Goal: Task Accomplishment & Management: Complete application form

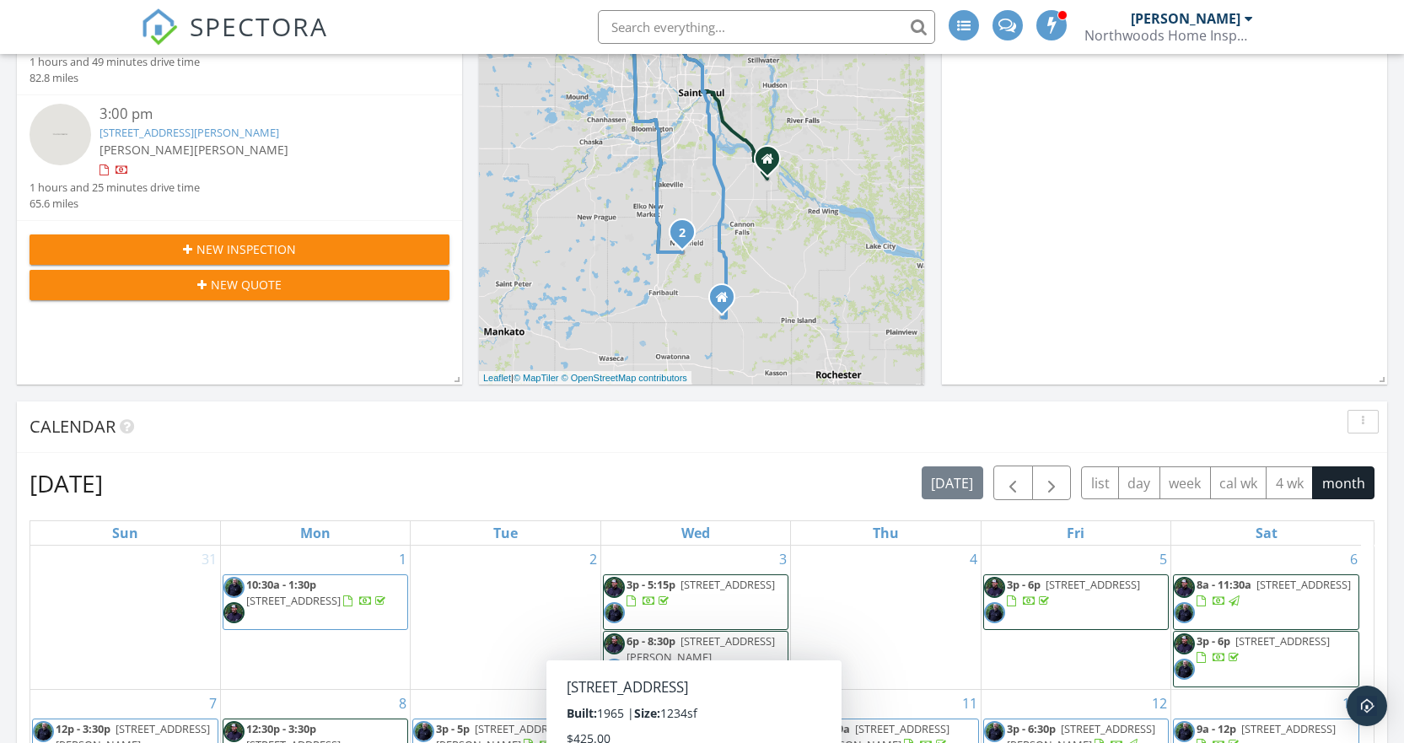
scroll to position [253, 0]
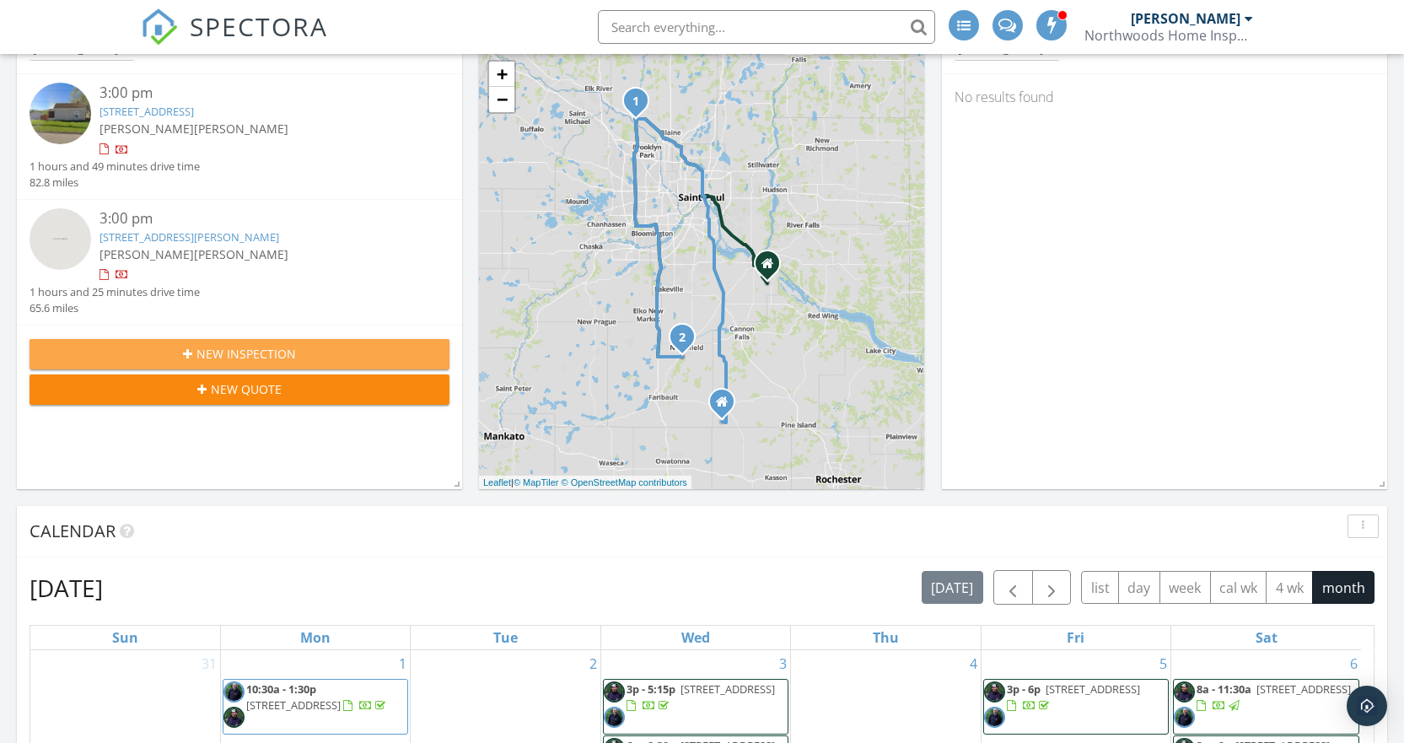
click at [253, 354] on span "New Inspection" at bounding box center [245, 354] width 99 height 18
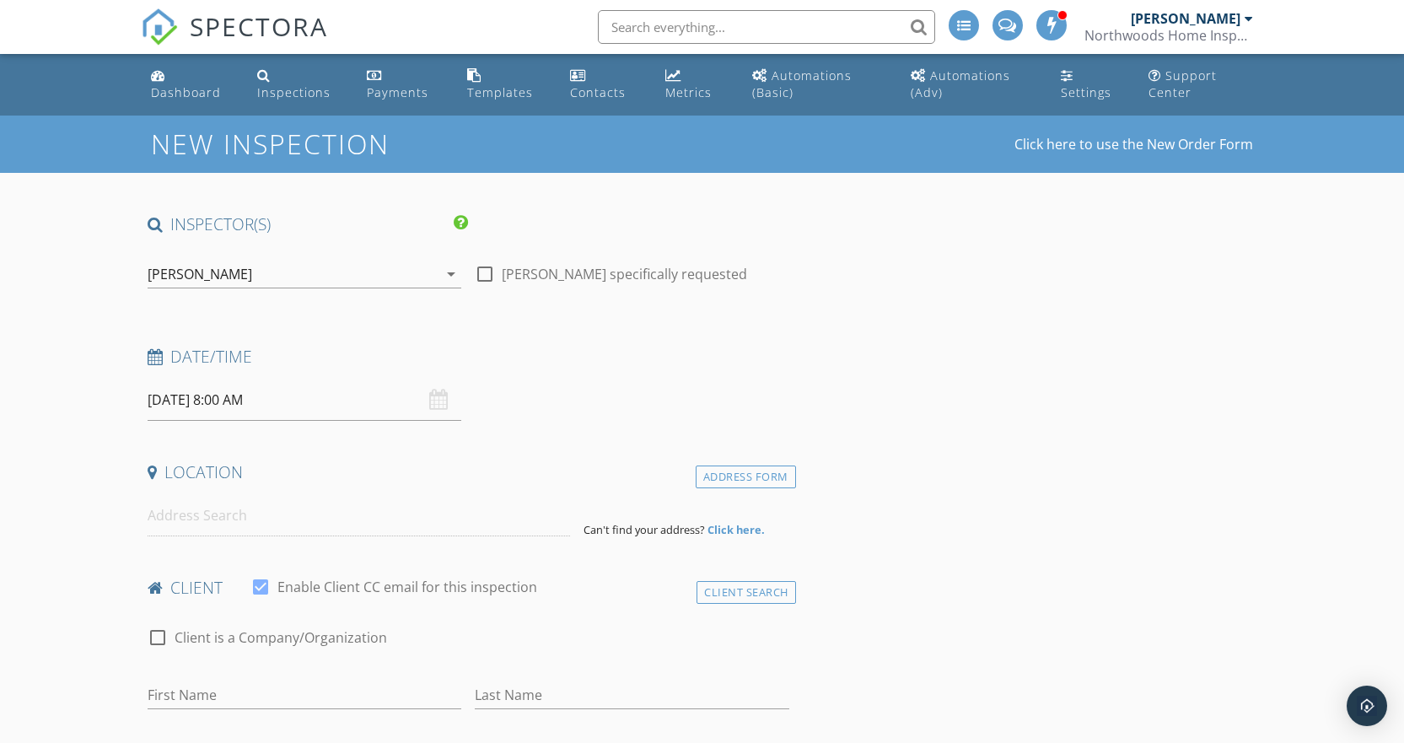
click at [293, 269] on div "[PERSON_NAME]" at bounding box center [293, 274] width 291 height 27
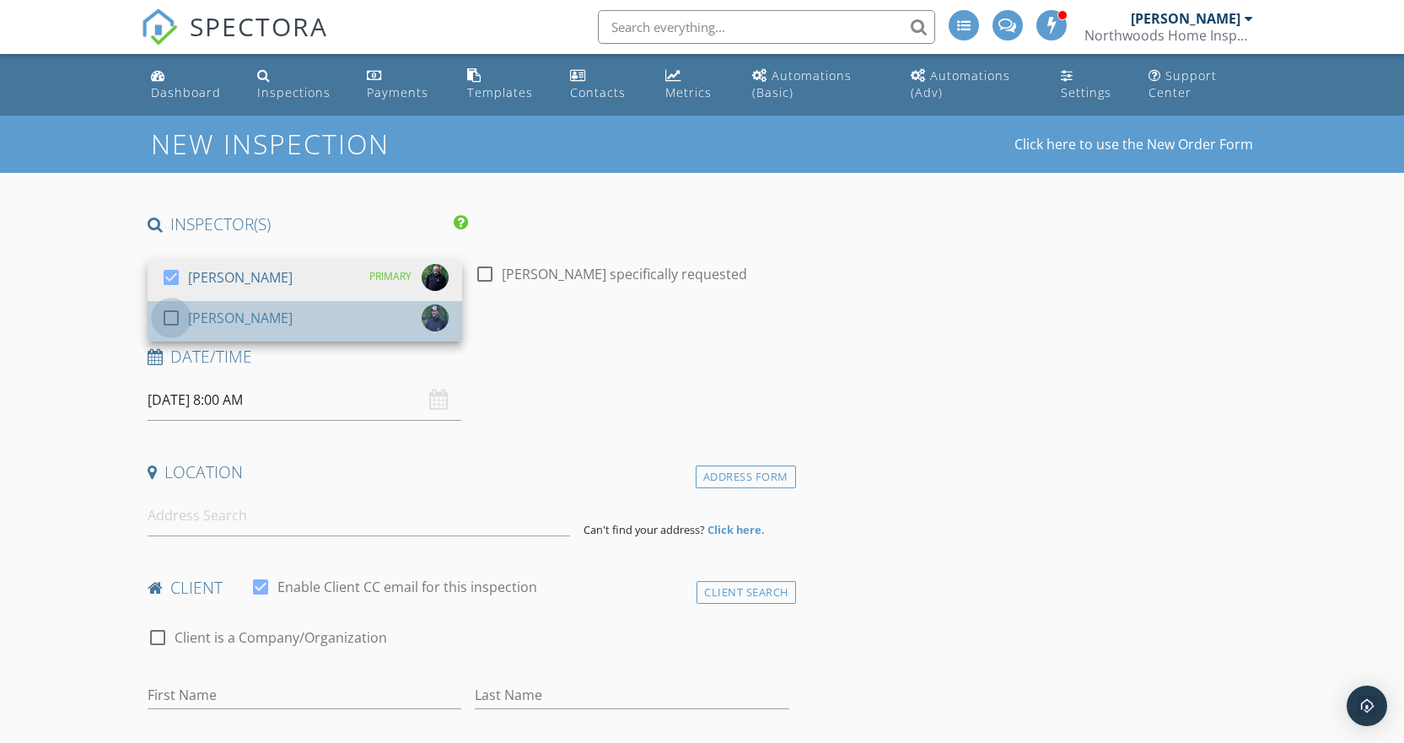
click at [165, 316] on div at bounding box center [171, 318] width 29 height 29
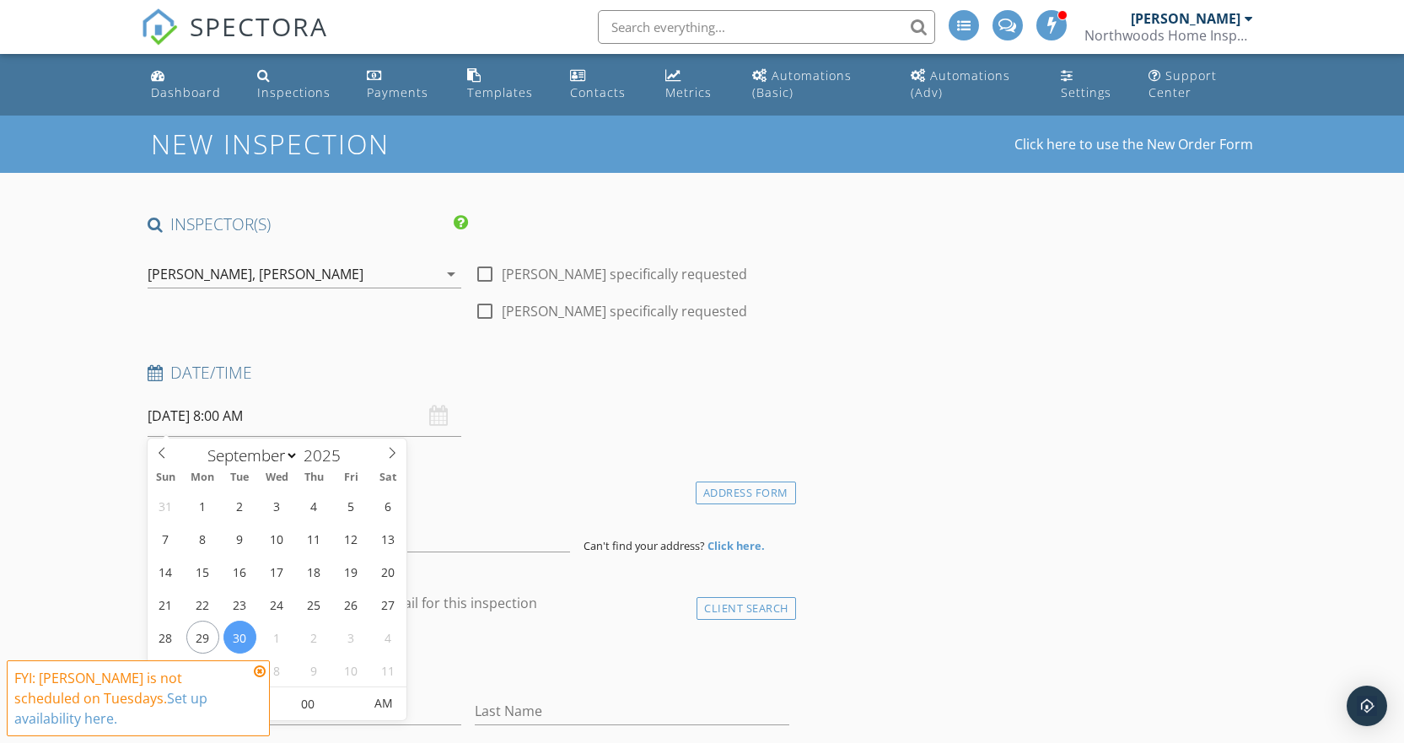
click at [185, 417] on input "09/30/2025 8:00 AM" at bounding box center [305, 415] width 314 height 41
select select "9"
click at [395, 456] on icon at bounding box center [392, 453] width 12 height 12
type input "10/01/2025 8:00 AM"
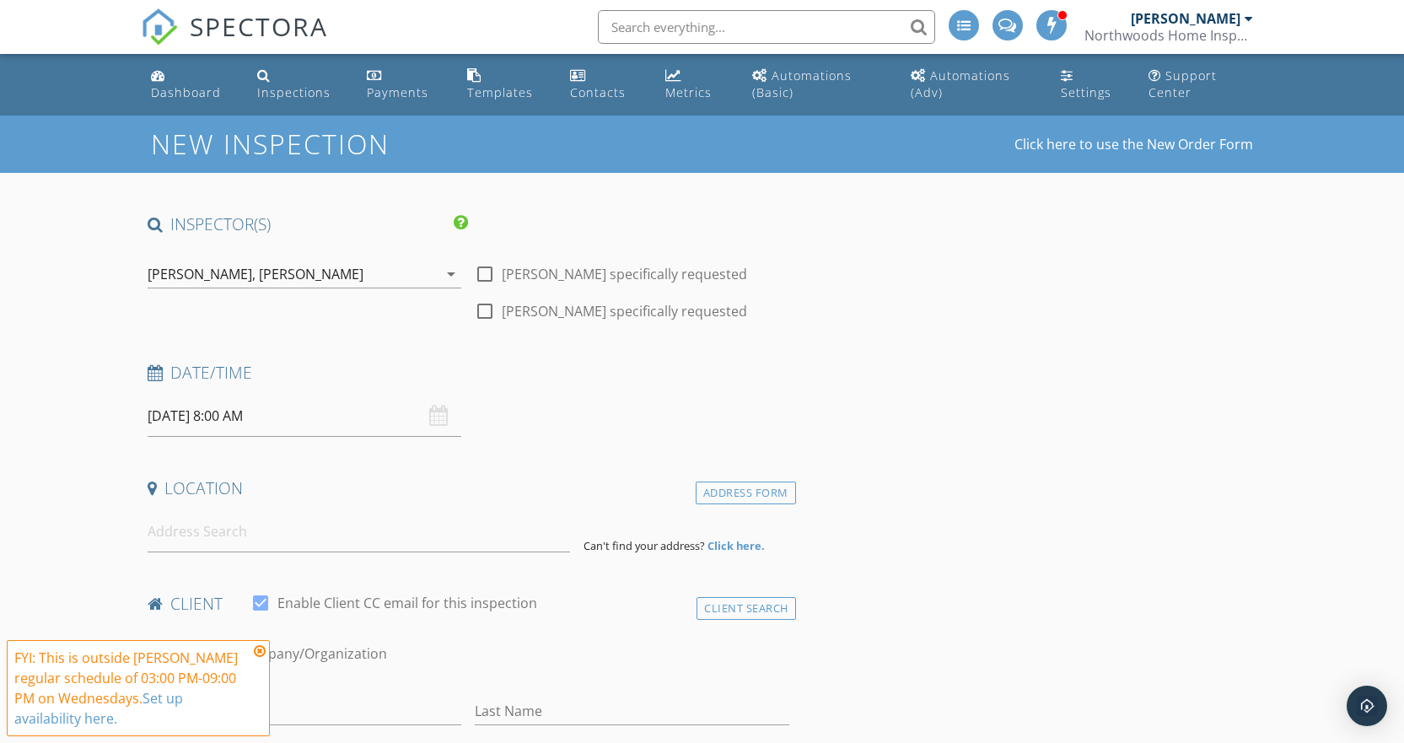
click at [219, 413] on input "10/01/2025 8:00 AM" at bounding box center [305, 415] width 314 height 41
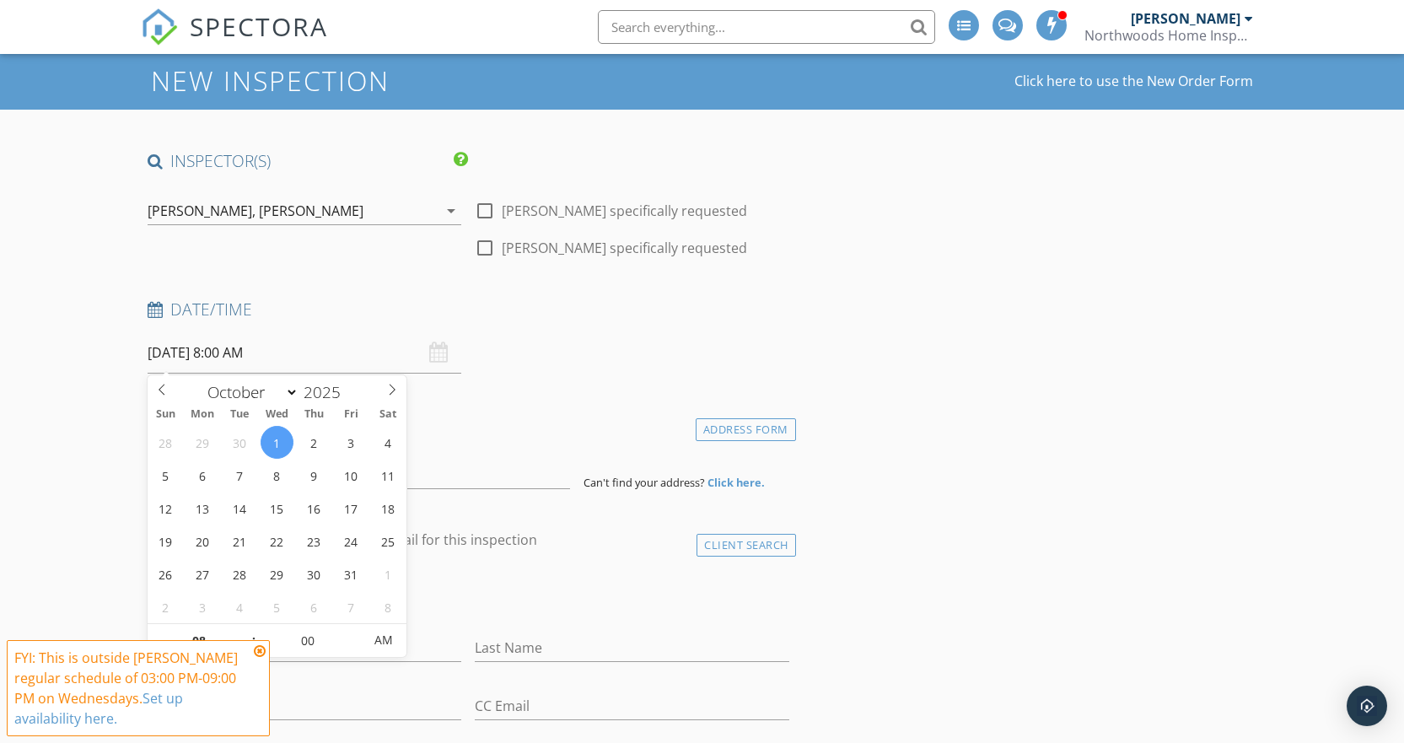
scroll to position [169, 0]
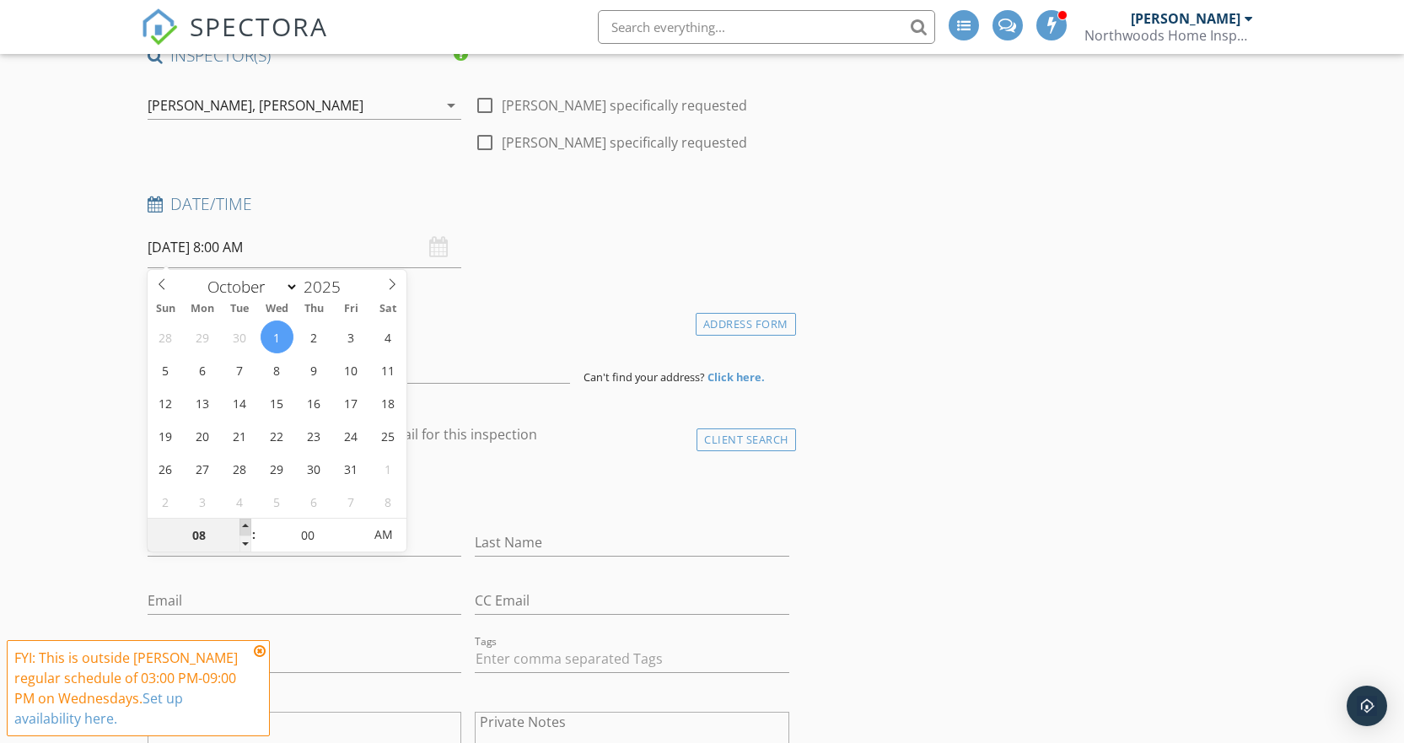
type input "09"
type input "10/01/2025 9:00 AM"
click at [244, 525] on span at bounding box center [245, 526] width 12 height 17
type input "10"
type input "10/01/2025 10:00 AM"
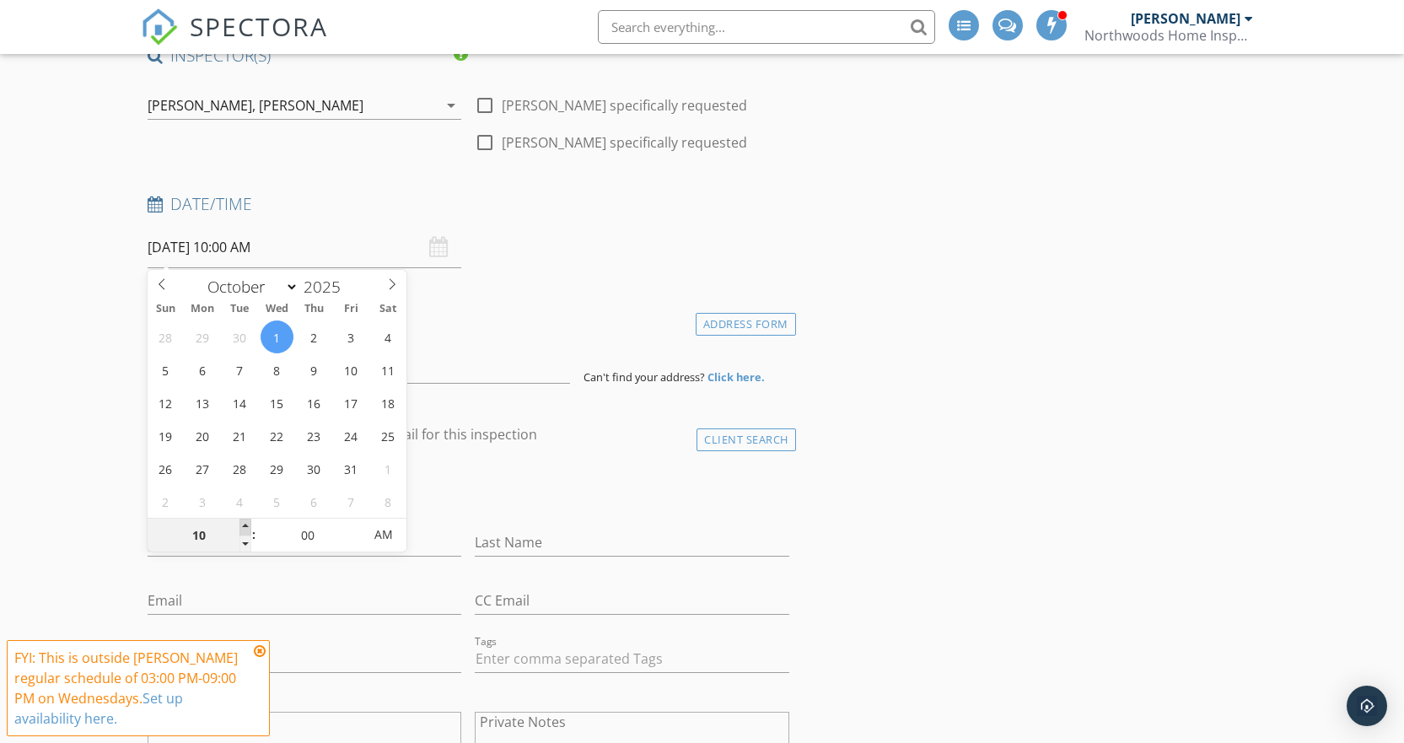
click at [244, 525] on span at bounding box center [245, 526] width 12 height 17
type input "11"
type input "10/01/2025 11:00 AM"
click at [244, 525] on span at bounding box center [245, 526] width 12 height 17
type input "12"
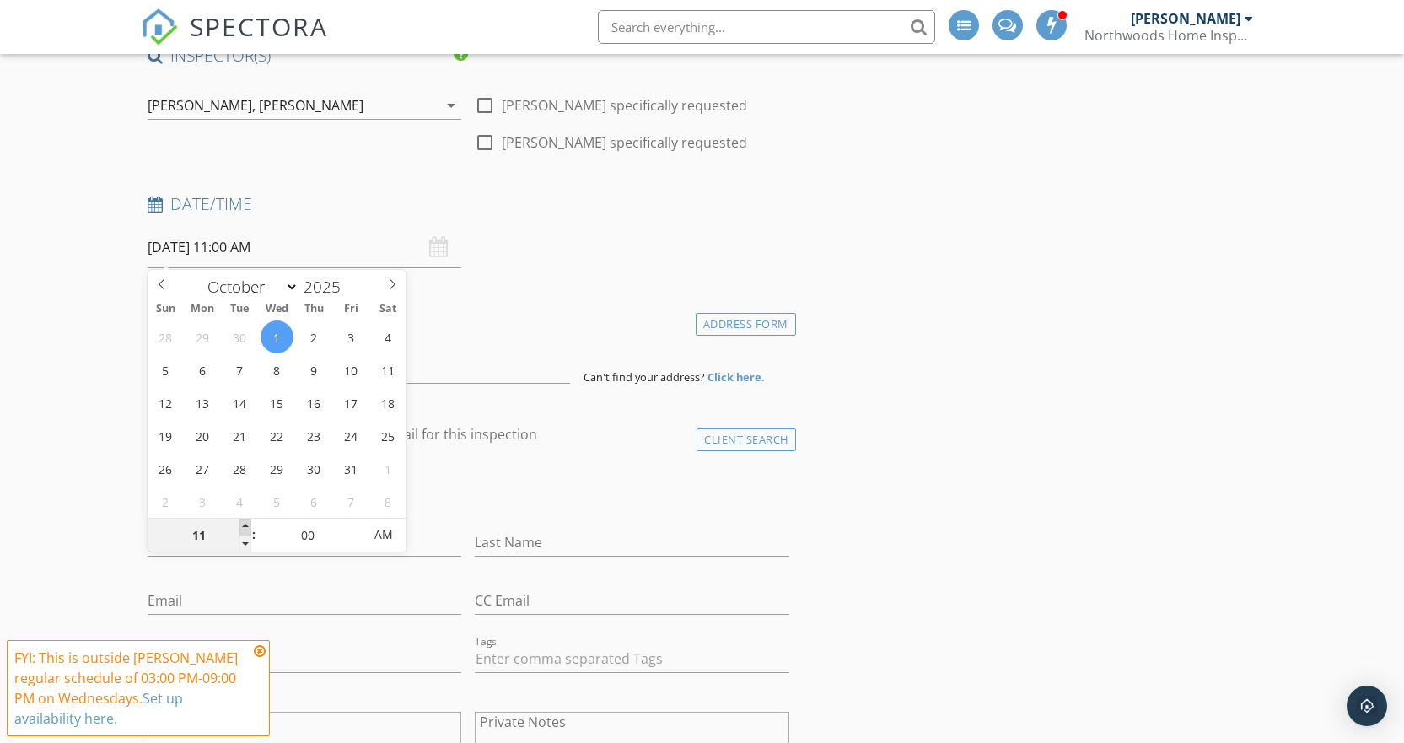
type input "10/01/2025 12:00 PM"
click at [244, 525] on span at bounding box center [245, 526] width 12 height 17
type input "01"
type input "10/01/2025 1:00 PM"
click at [244, 525] on span at bounding box center [245, 526] width 12 height 17
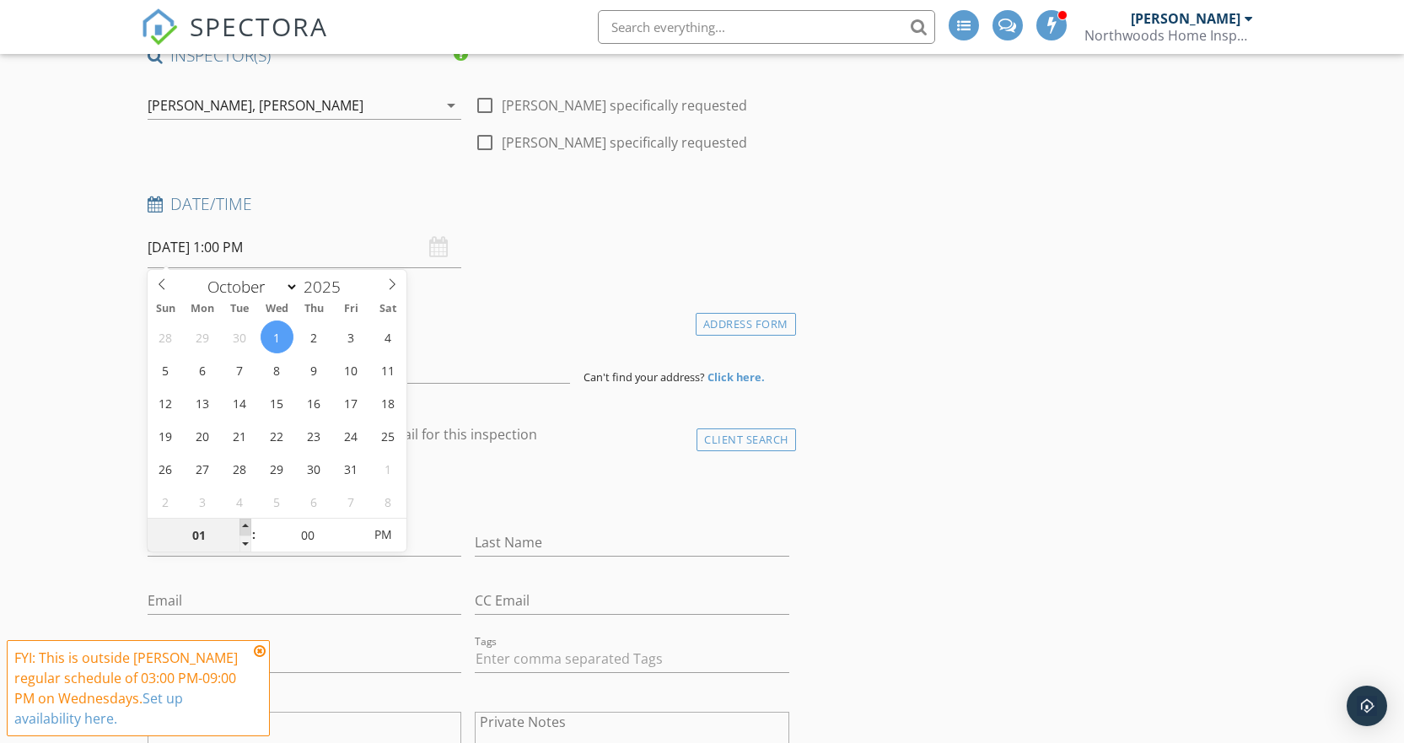
type input "02"
type input "10/01/2025 2:00 PM"
click at [244, 525] on span at bounding box center [245, 526] width 12 height 17
type input "03"
type input "10/01/2025 3:00 PM"
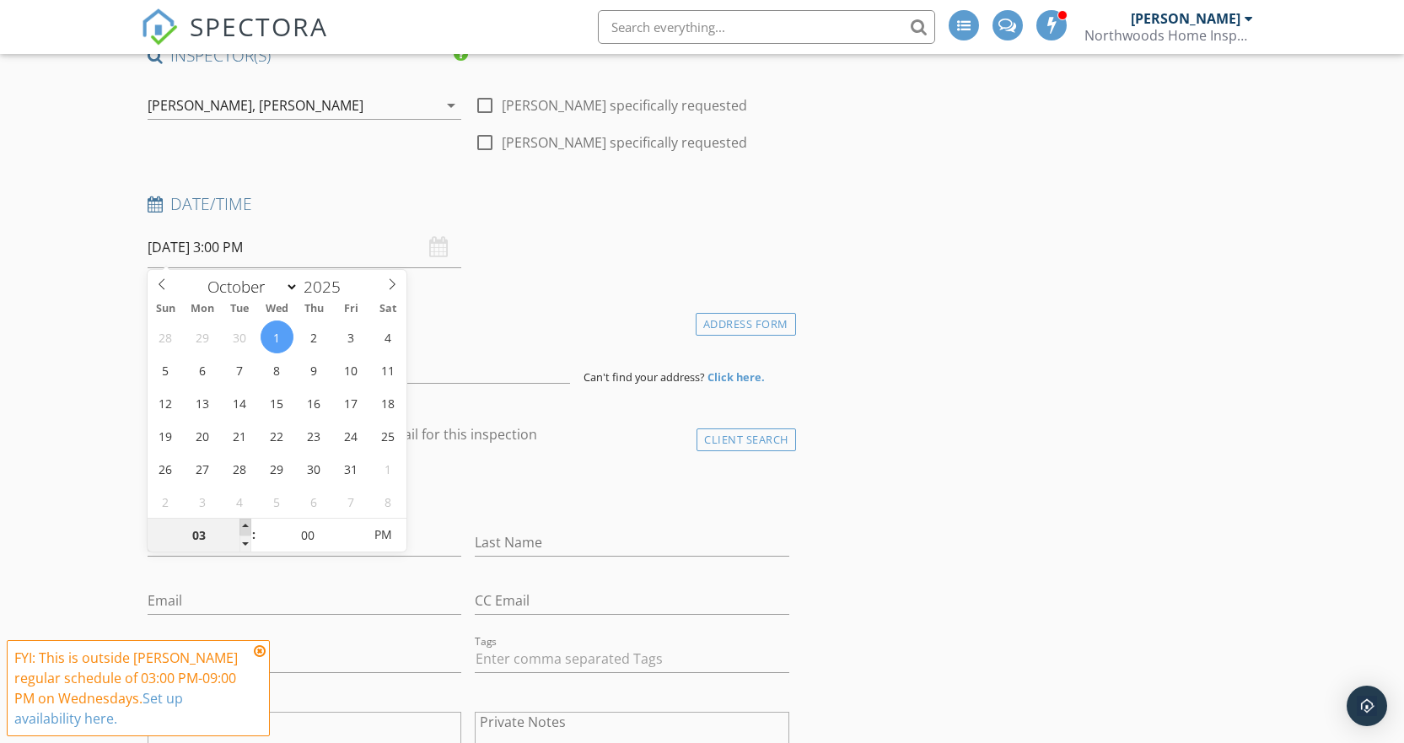
click at [244, 525] on span at bounding box center [245, 526] width 12 height 17
type input "04"
type input "10/01/2025 4:00 PM"
click at [244, 525] on span at bounding box center [245, 526] width 12 height 17
type input "05"
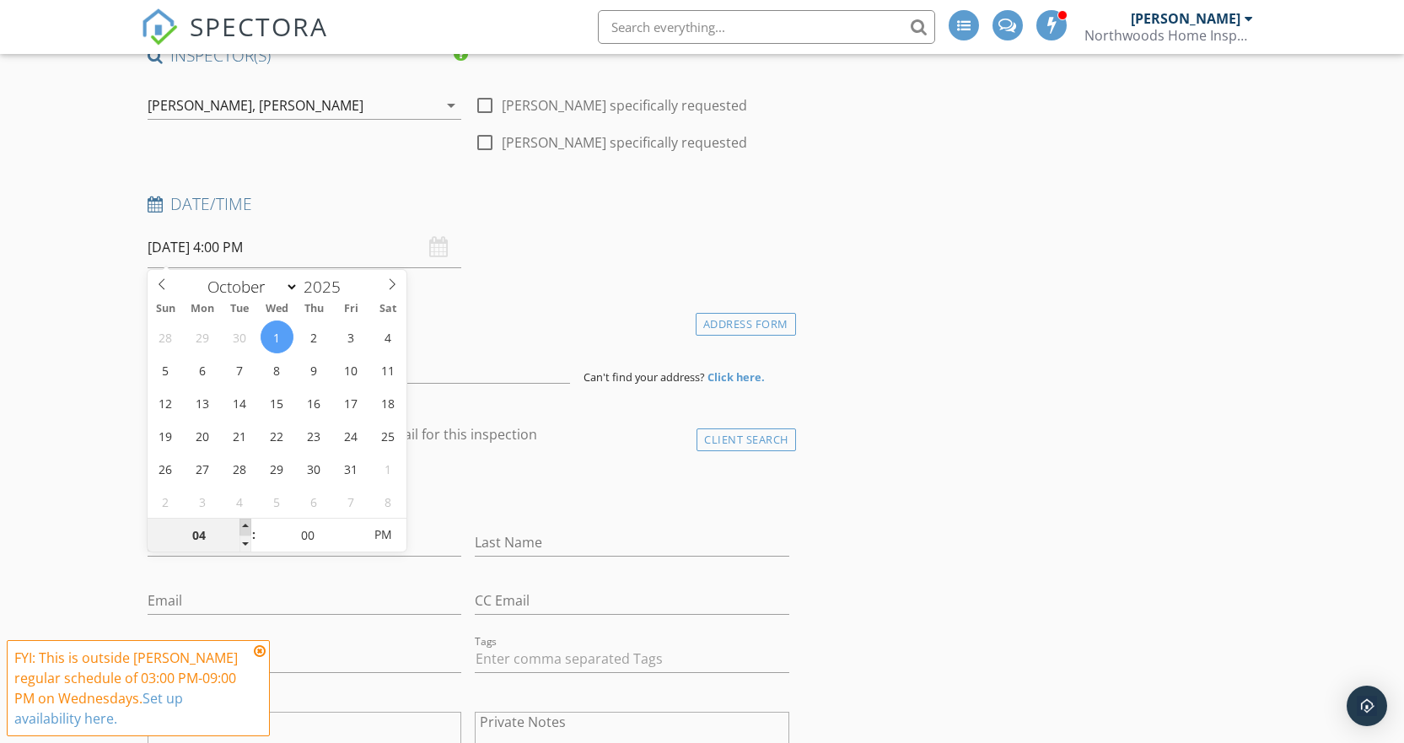
type input "10/01/2025 5:00 PM"
click at [244, 525] on span at bounding box center [245, 526] width 12 height 17
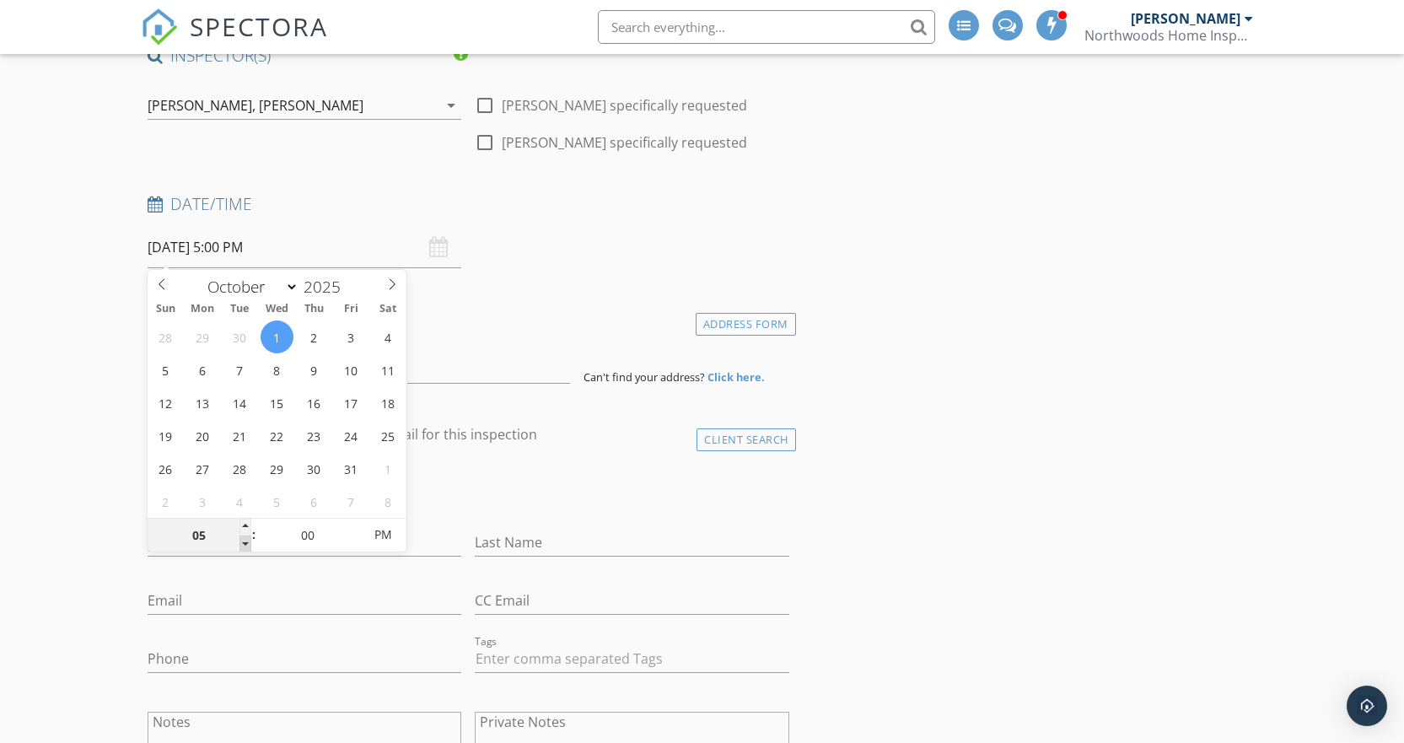
type input "04"
type input "10/01/2025 4:00 PM"
click at [246, 544] on span at bounding box center [245, 543] width 12 height 17
type input "03"
type input "10/01/2025 3:00 PM"
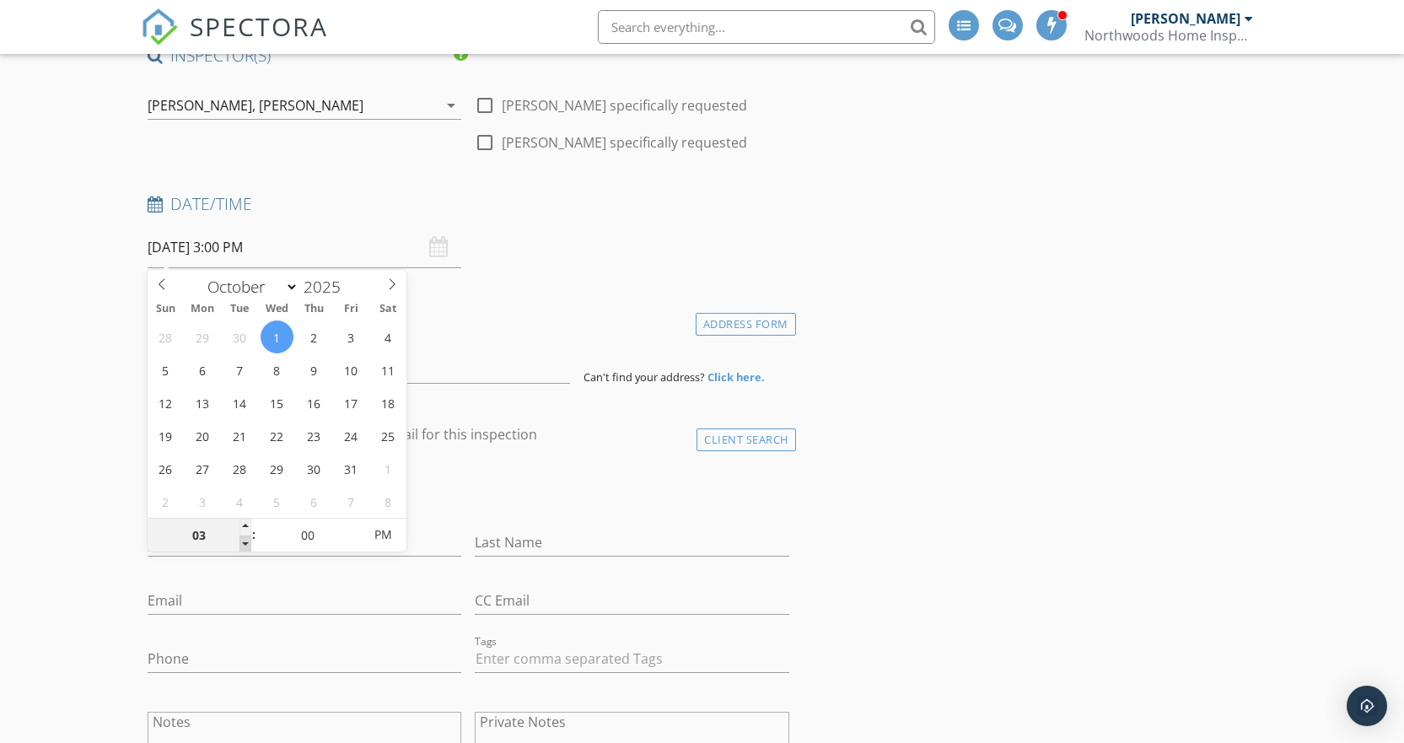
click at [246, 544] on span at bounding box center [245, 543] width 12 height 17
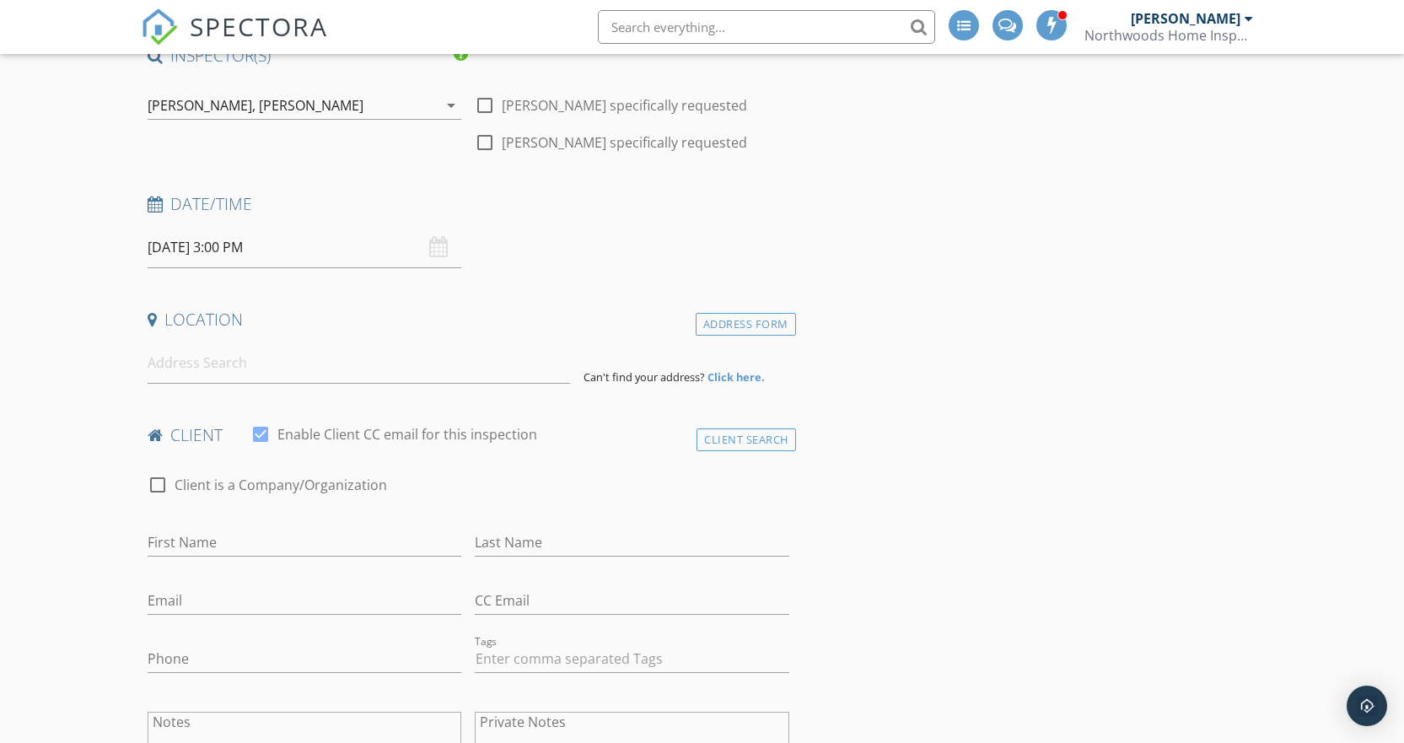
click at [179, 368] on input at bounding box center [359, 362] width 423 height 41
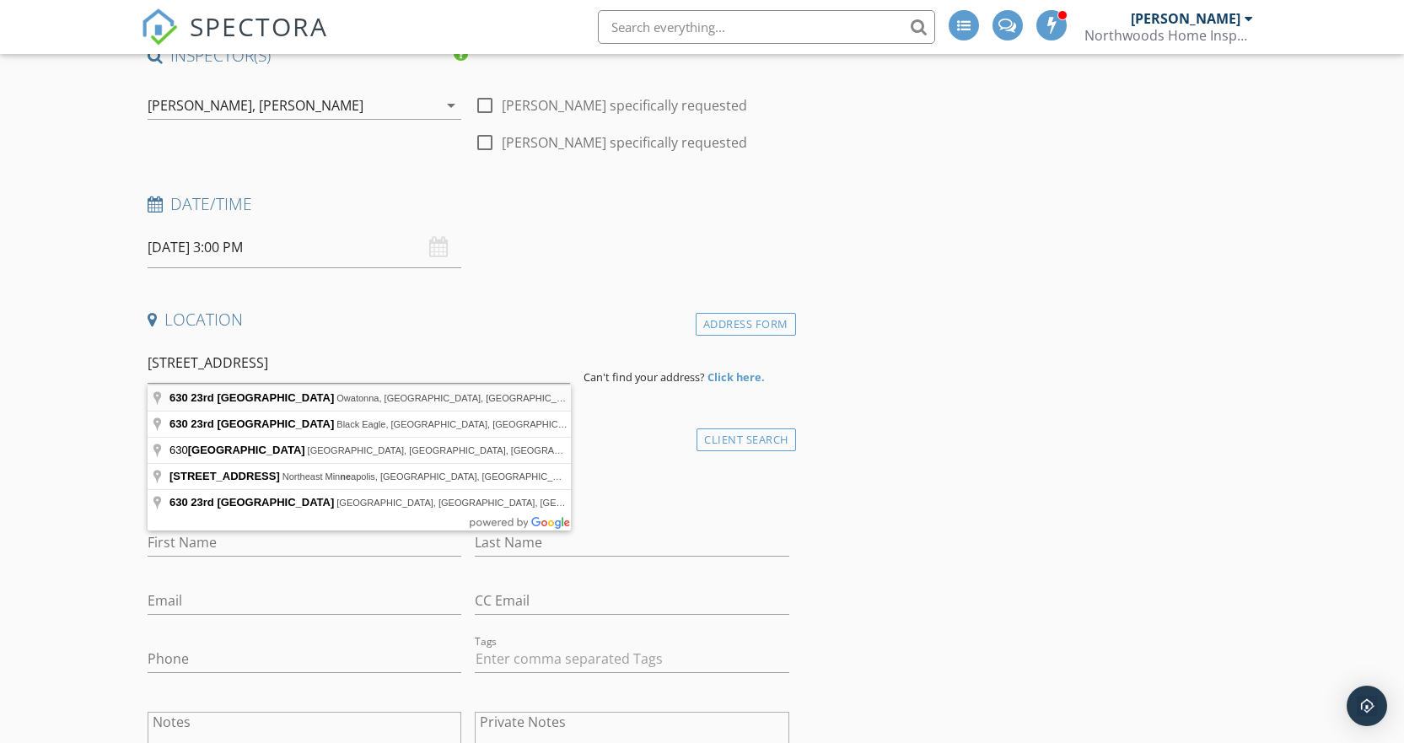
type input "630 23rd St NE, Owatonna, MN, USA"
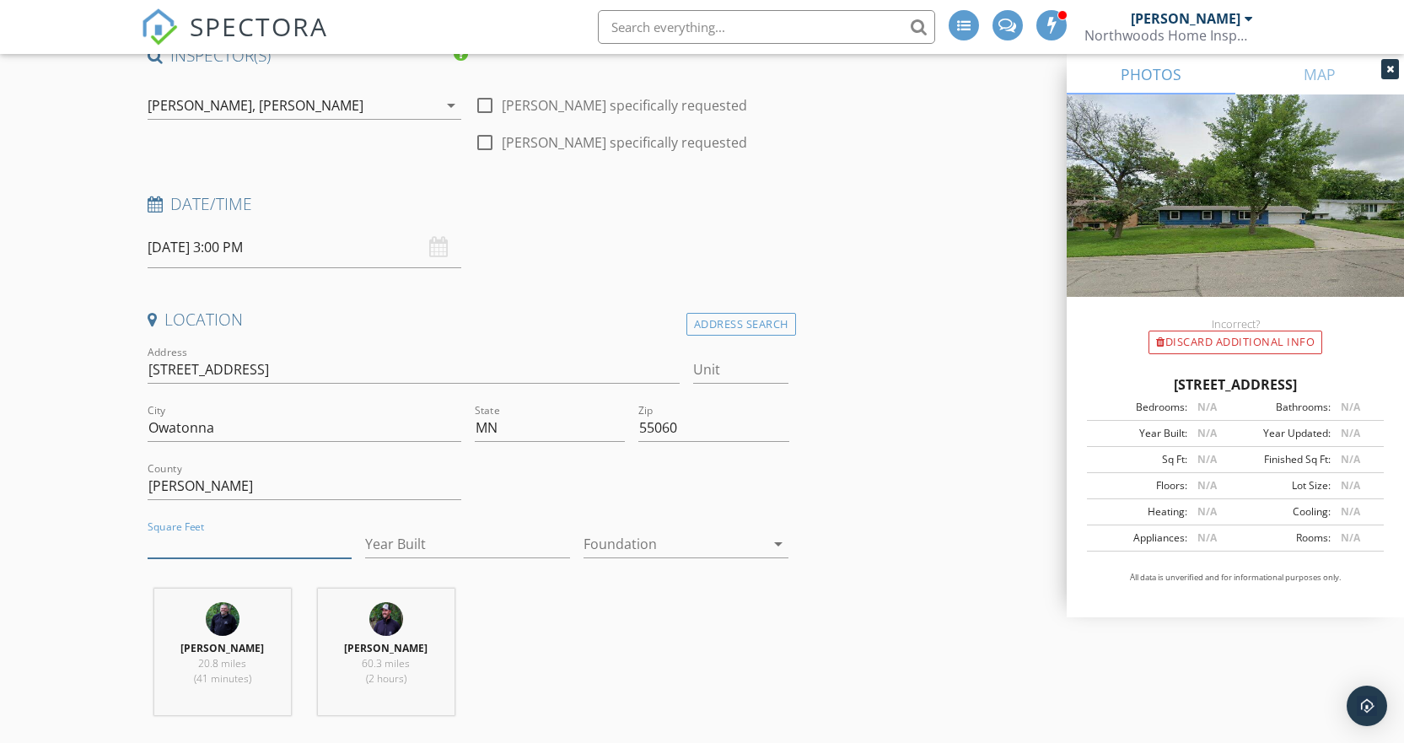
click at [180, 549] on input "Square Feet" at bounding box center [250, 544] width 205 height 28
click at [197, 552] on input "Square Feet" at bounding box center [250, 544] width 205 height 28
type input "1978"
click at [410, 535] on input "Year Built" at bounding box center [467, 544] width 205 height 28
type input "1694"
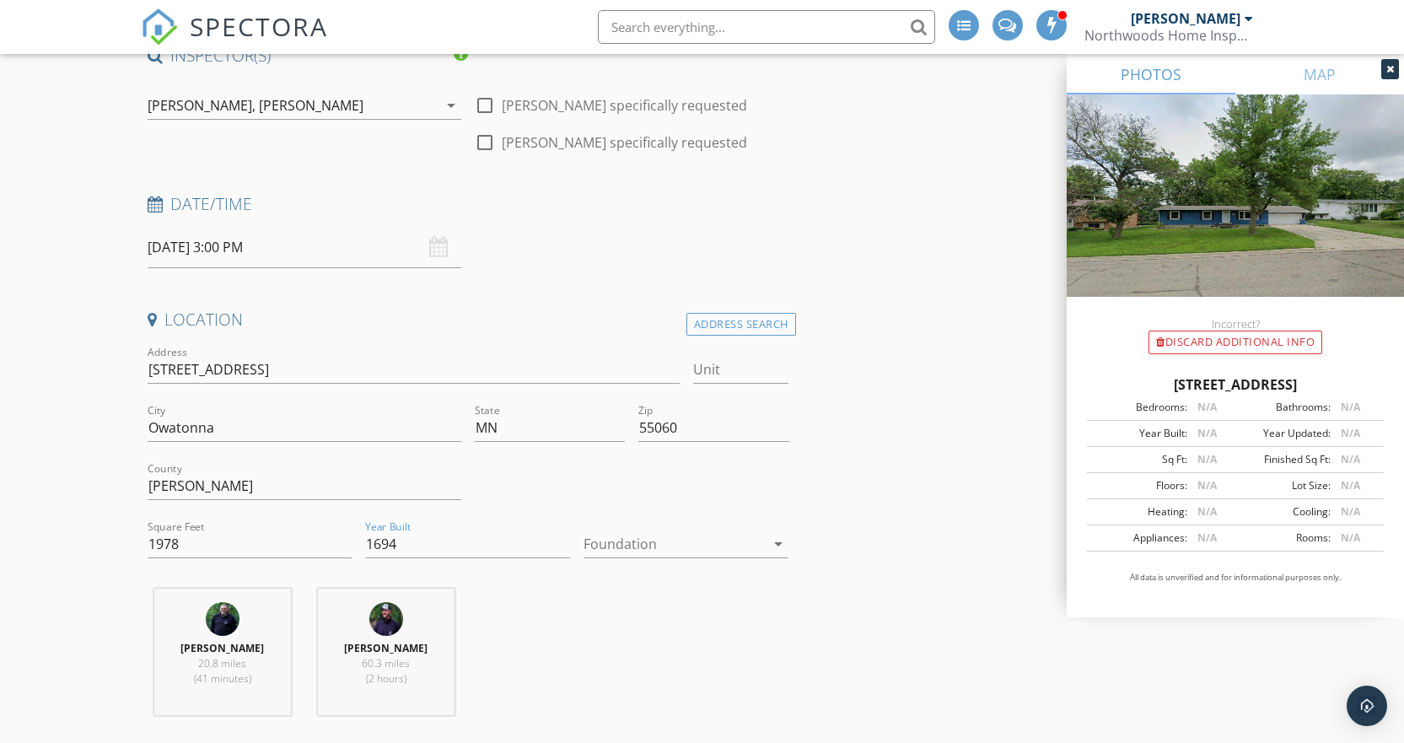
click at [675, 534] on div at bounding box center [673, 543] width 181 height 27
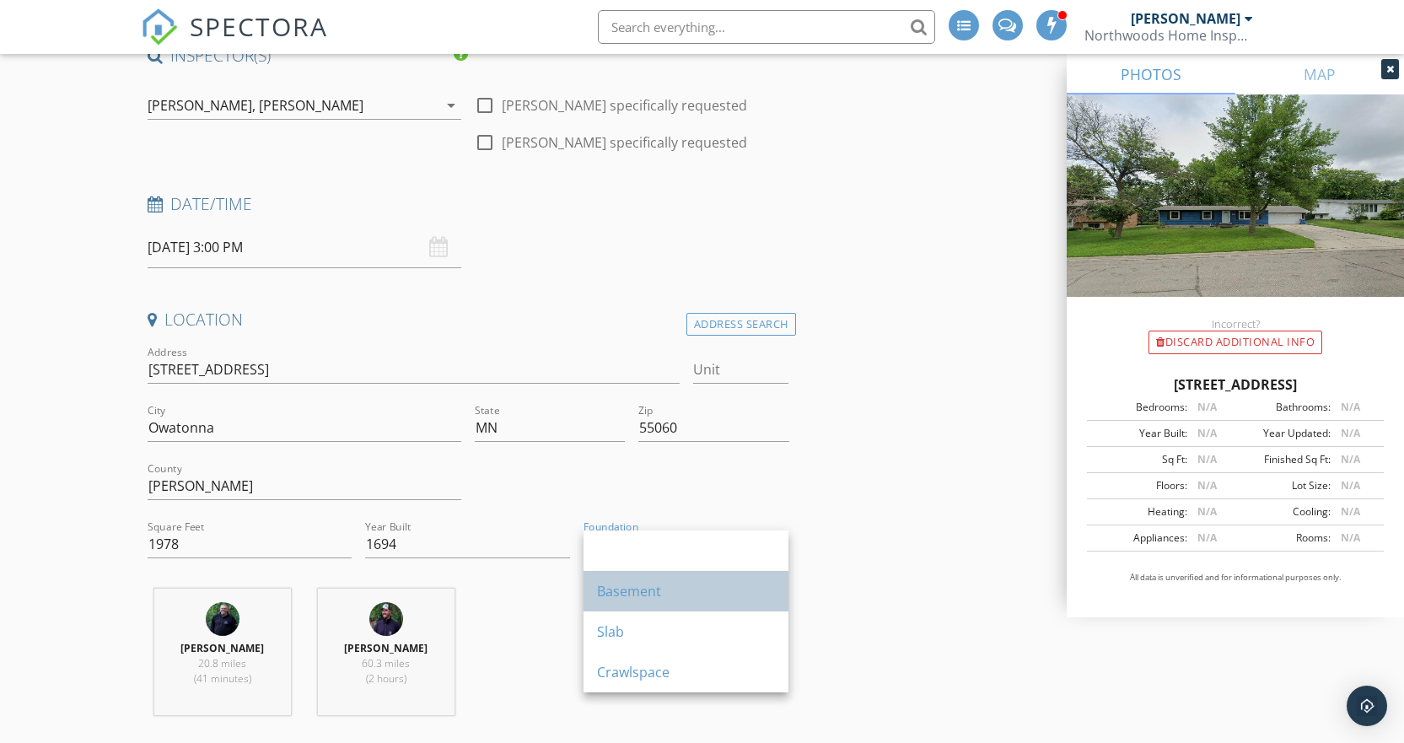
click at [648, 590] on div "Basement" at bounding box center [686, 591] width 178 height 20
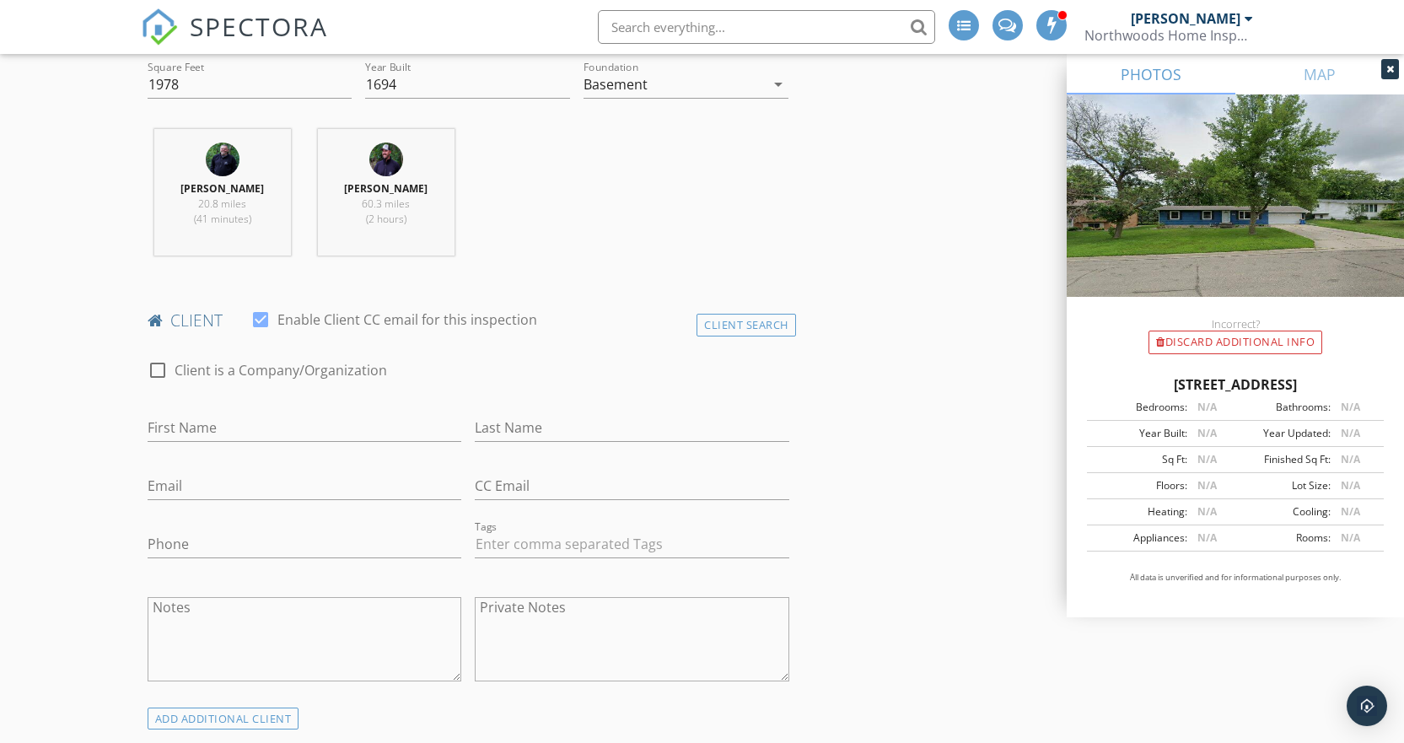
scroll to position [674, 0]
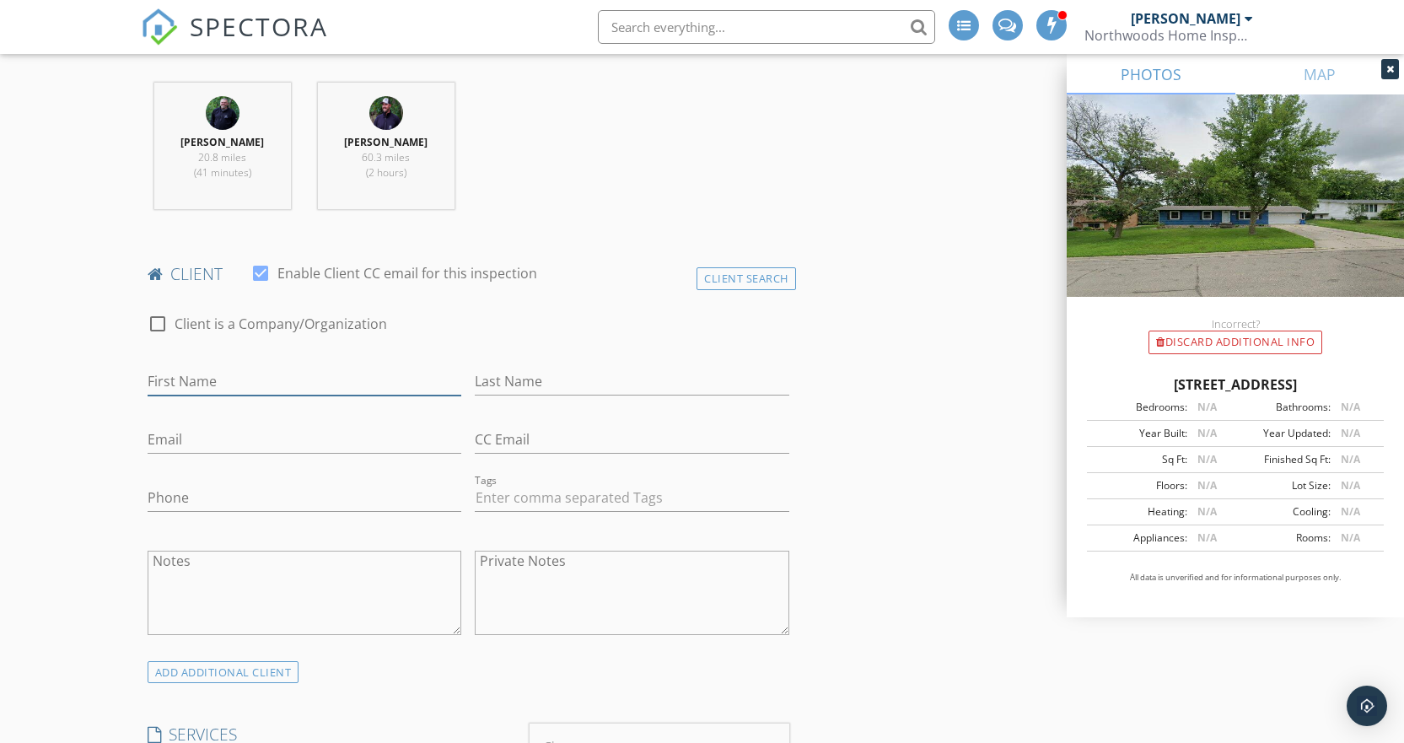
click at [233, 386] on input "First Name" at bounding box center [305, 382] width 314 height 28
type input "Sheri"
type input "Gahl"
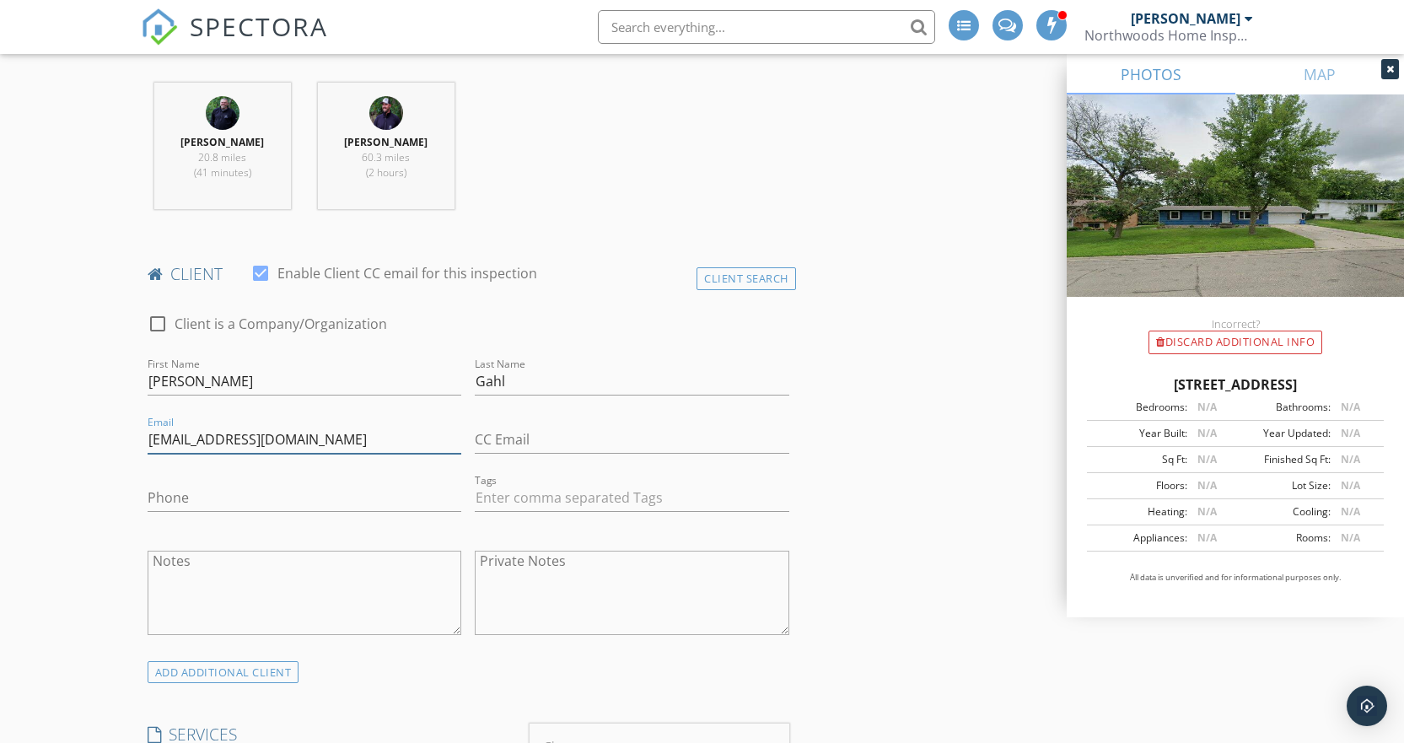
type input "sgahl57@gmail.com"
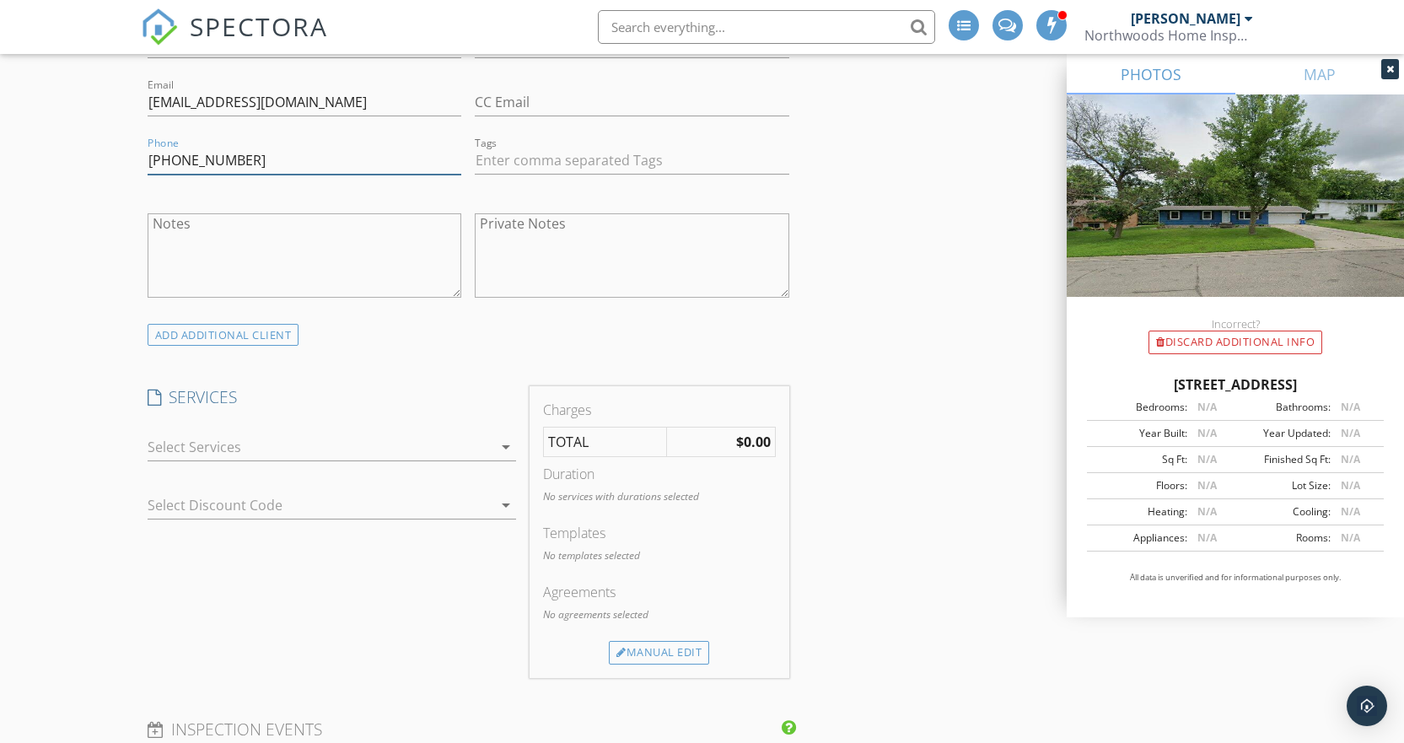
scroll to position [1096, 0]
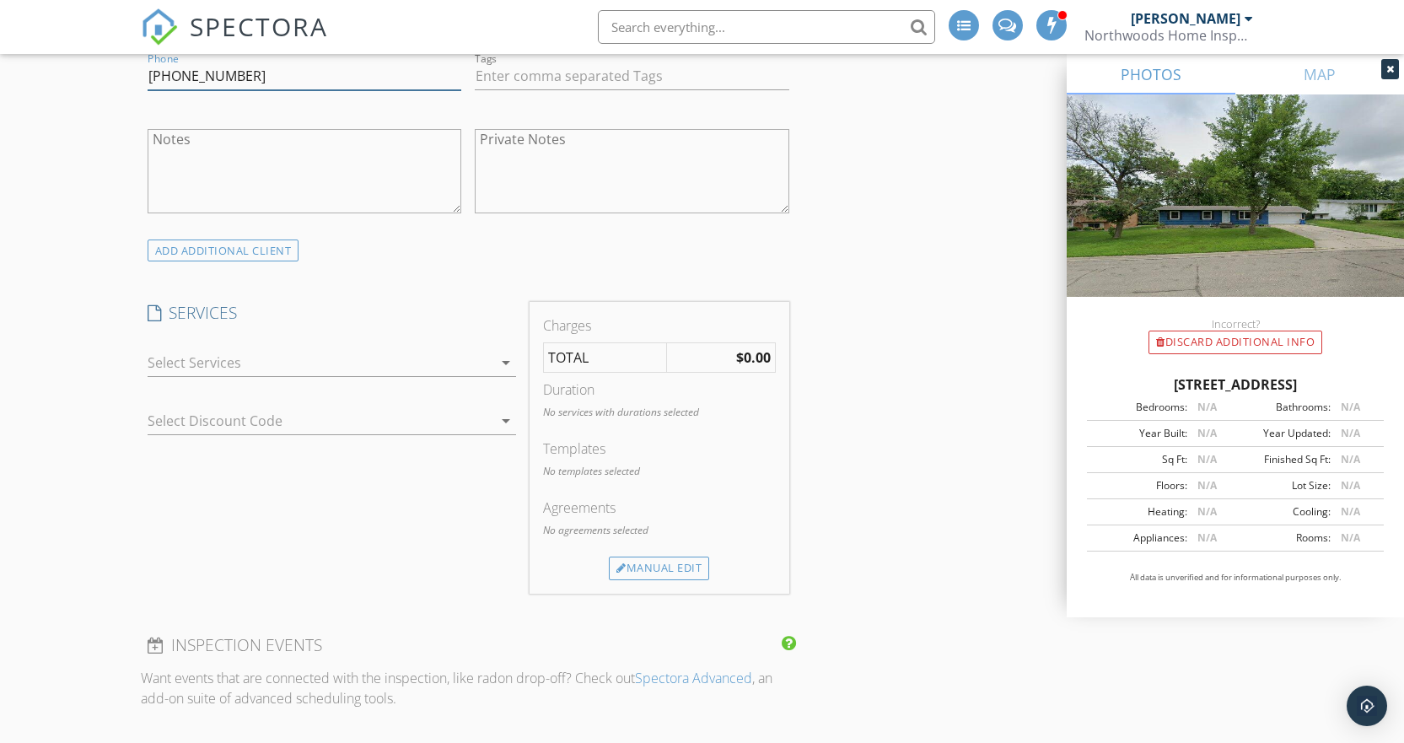
type input "612-418-4451"
click at [194, 363] on div at bounding box center [320, 362] width 345 height 27
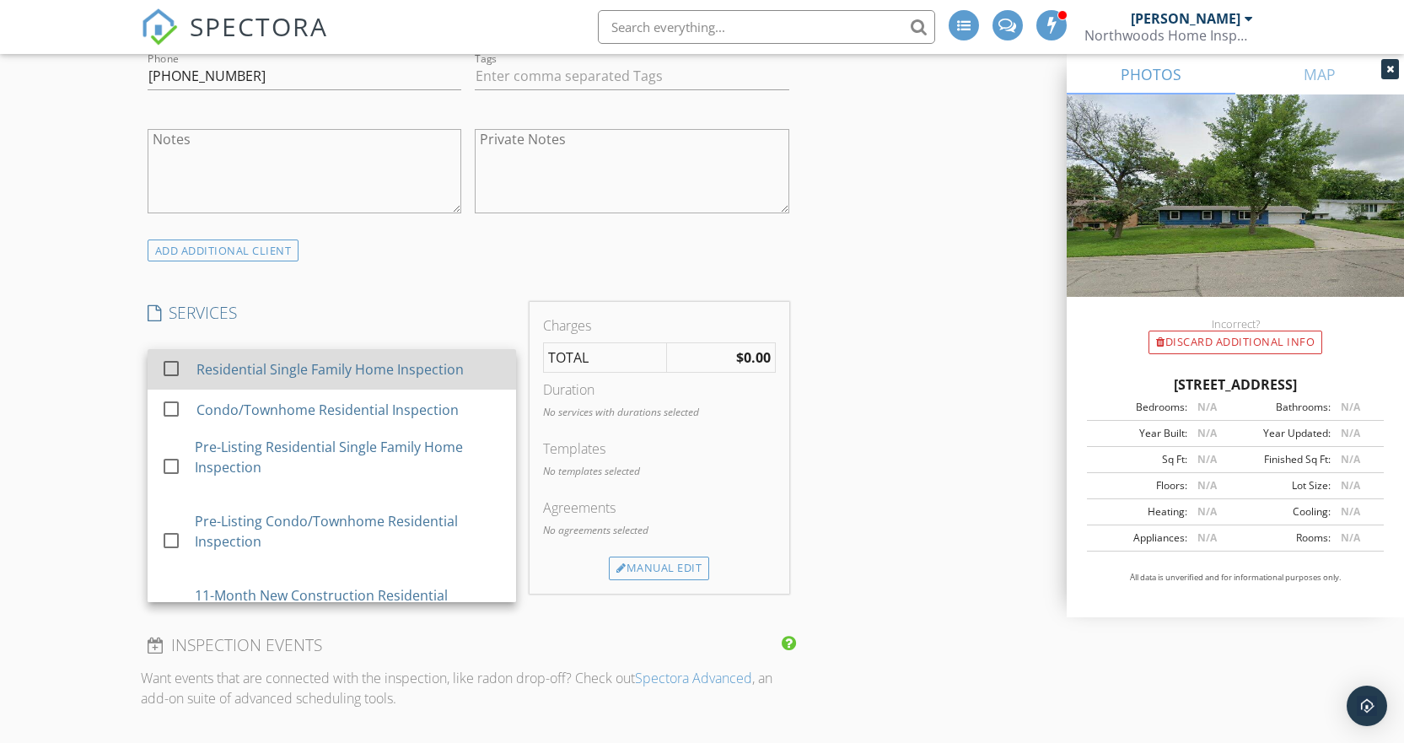
click at [170, 367] on div at bounding box center [171, 368] width 29 height 29
checkbox input "true"
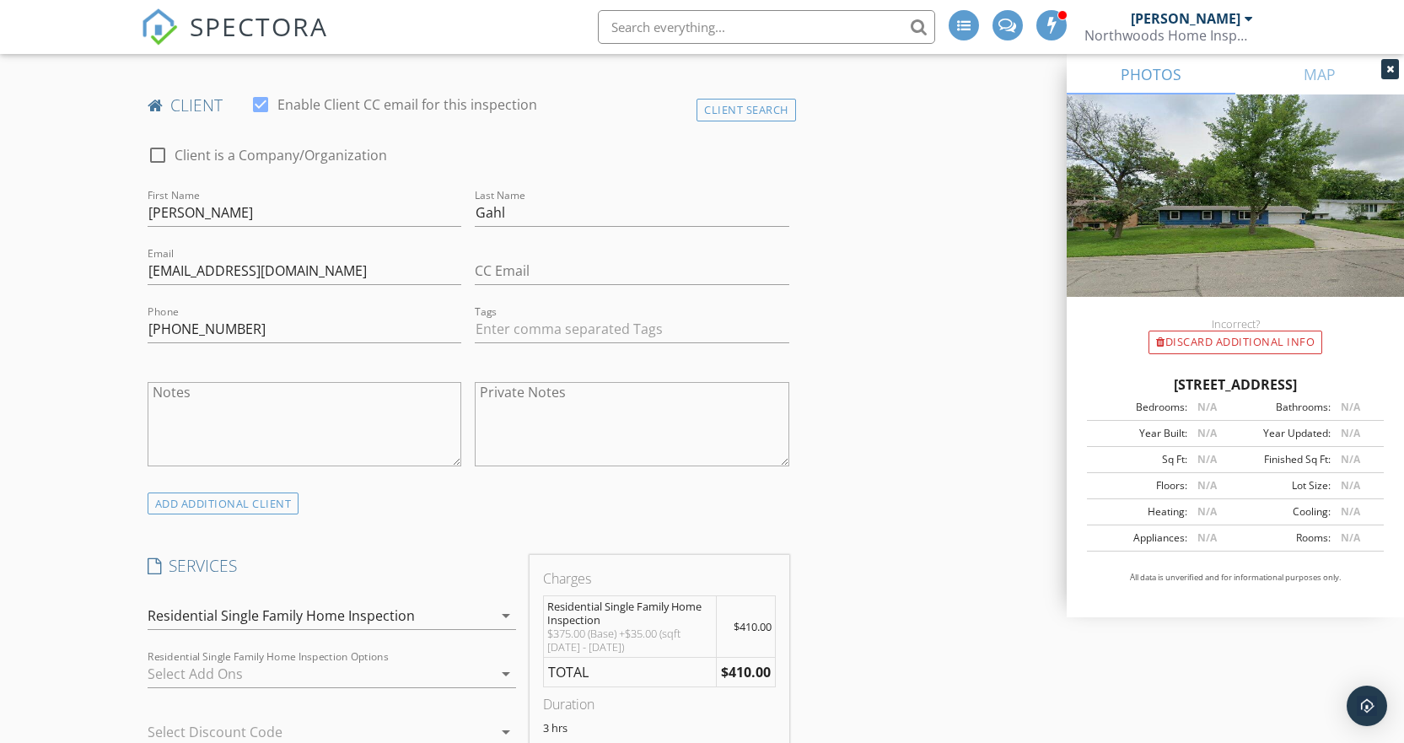
scroll to position [506, 0]
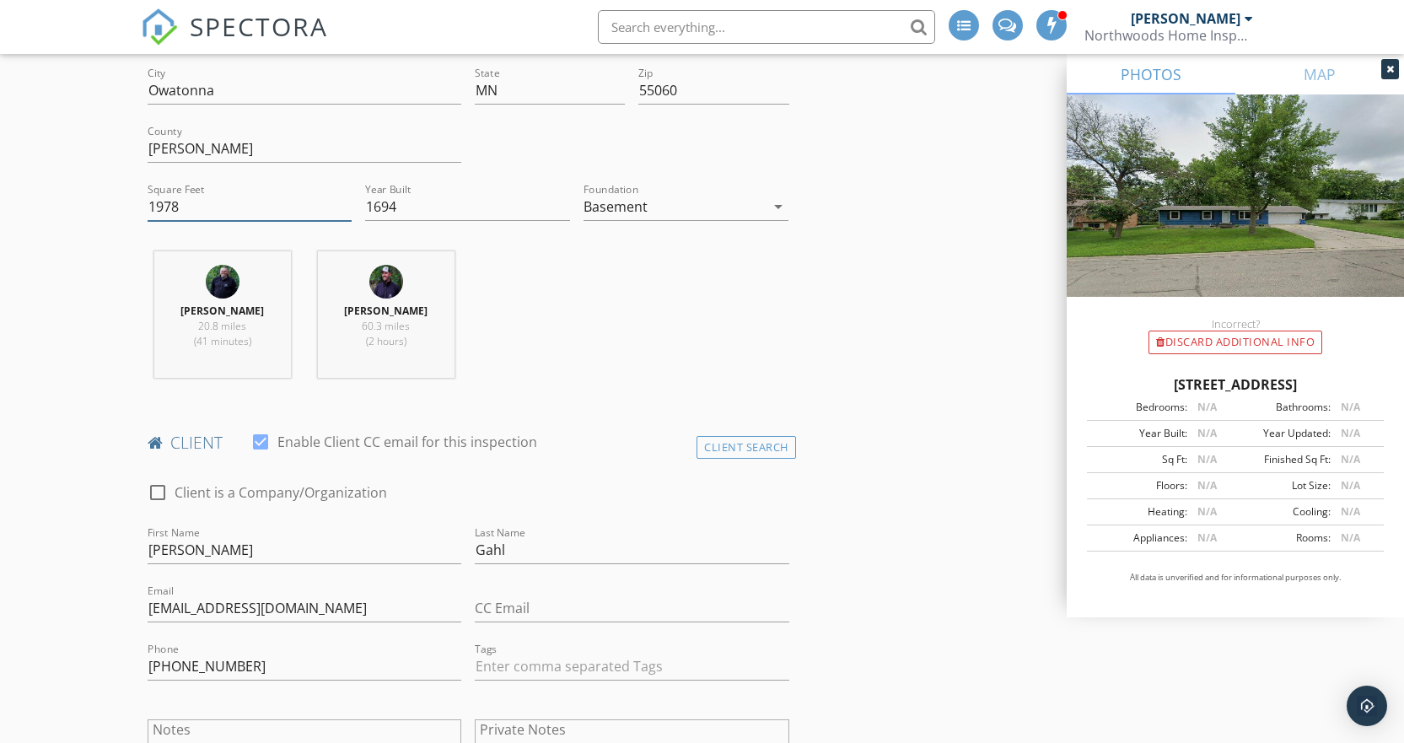
click at [199, 201] on input "1978" at bounding box center [250, 207] width 205 height 28
type input "1"
type input "1694"
click at [441, 211] on input "1694" at bounding box center [467, 207] width 205 height 28
type input "1978"
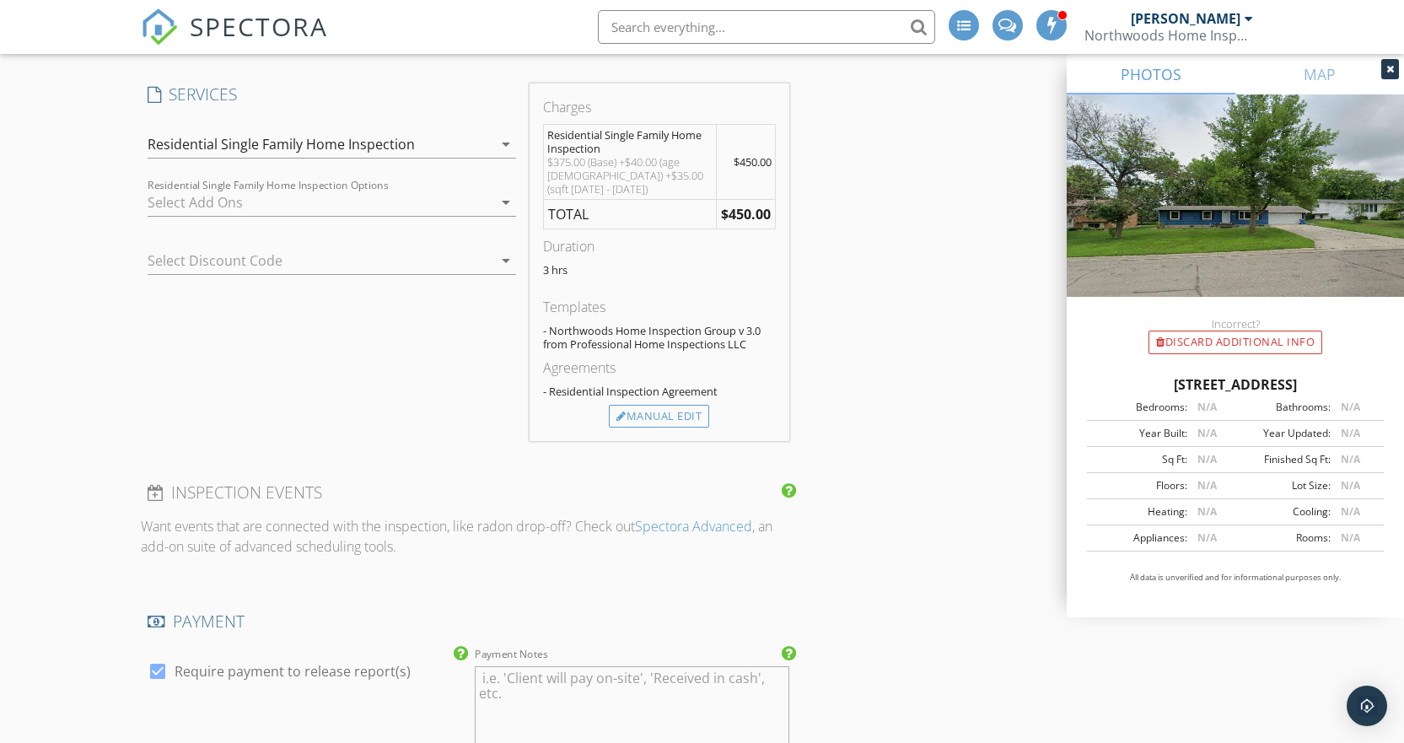
scroll to position [1349, 0]
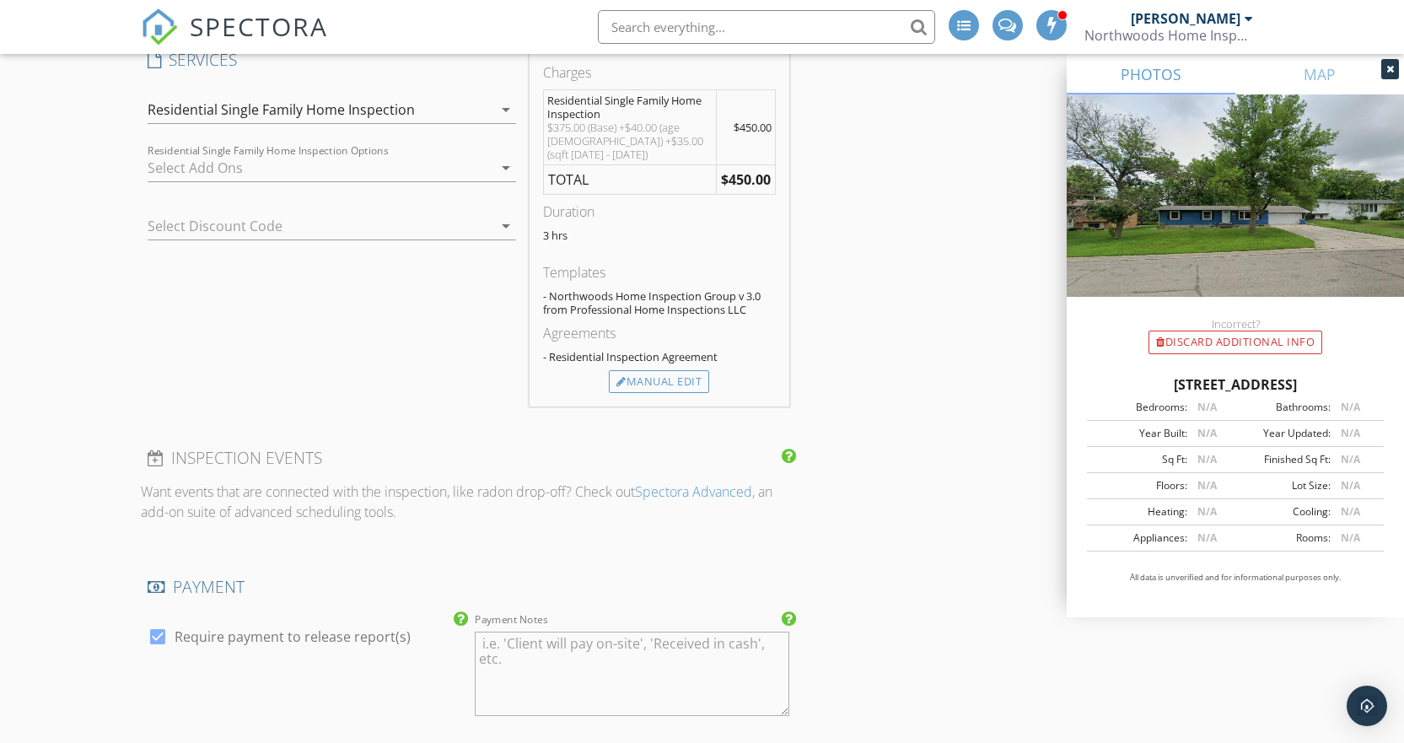
click at [339, 174] on div at bounding box center [320, 167] width 345 height 27
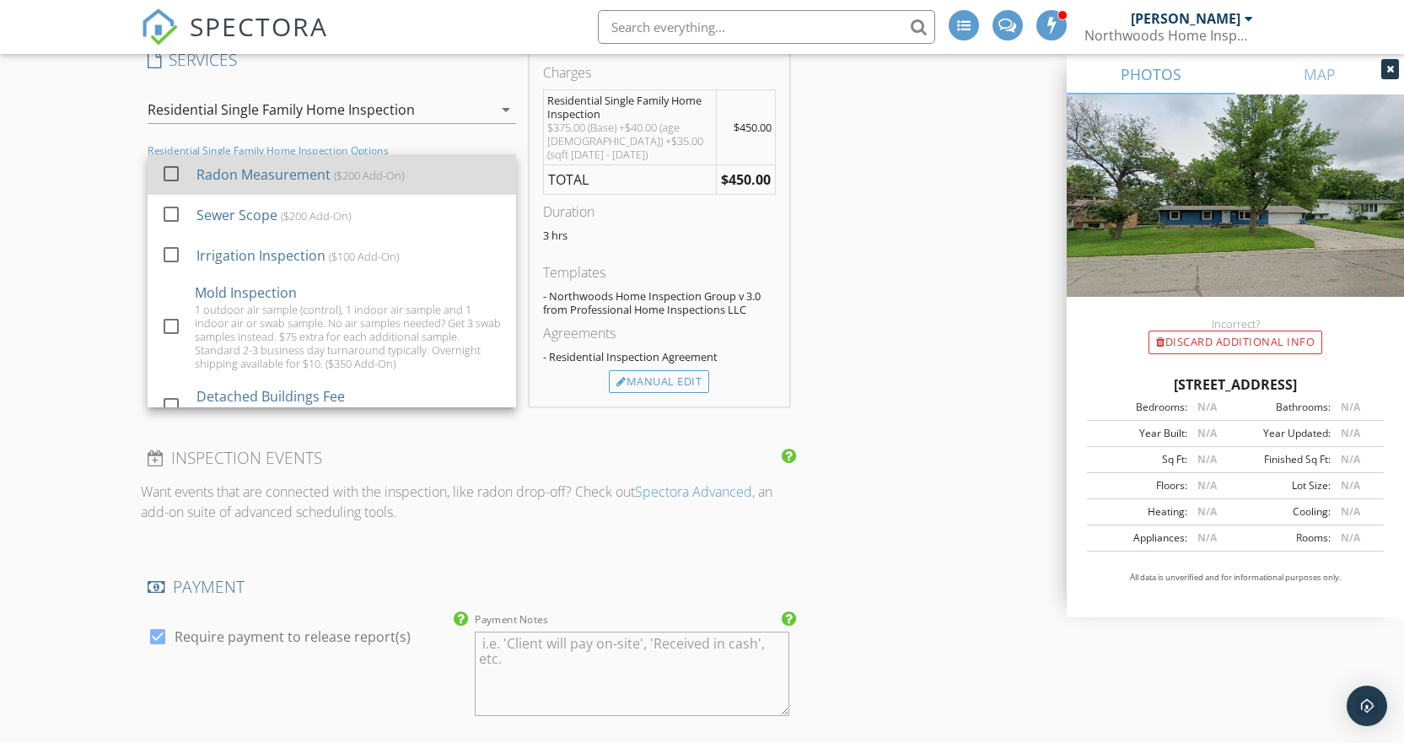
click at [173, 182] on div at bounding box center [171, 173] width 29 height 29
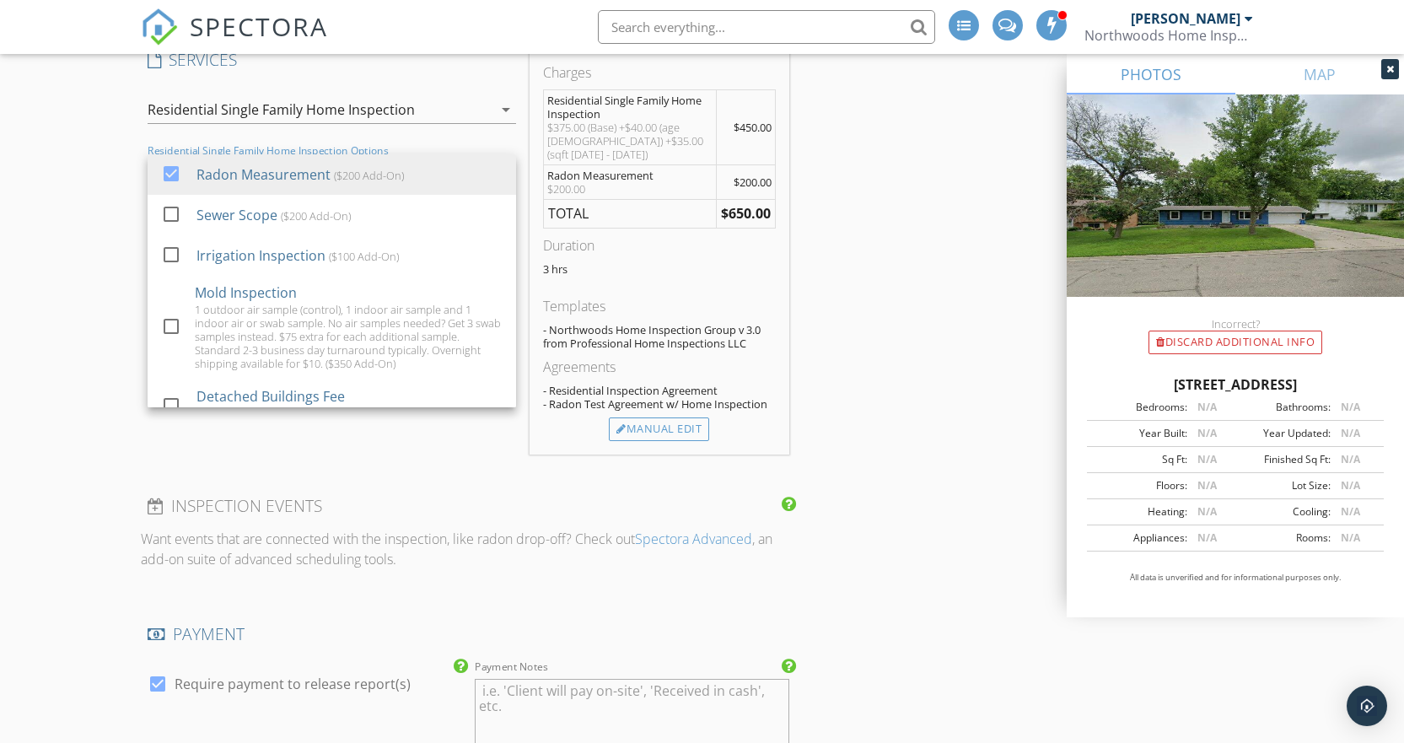
click at [85, 206] on div "New Inspection Click here to use the New Order Form INSPECTOR(S) check_box Ryan…" at bounding box center [702, 552] width 1404 height 3570
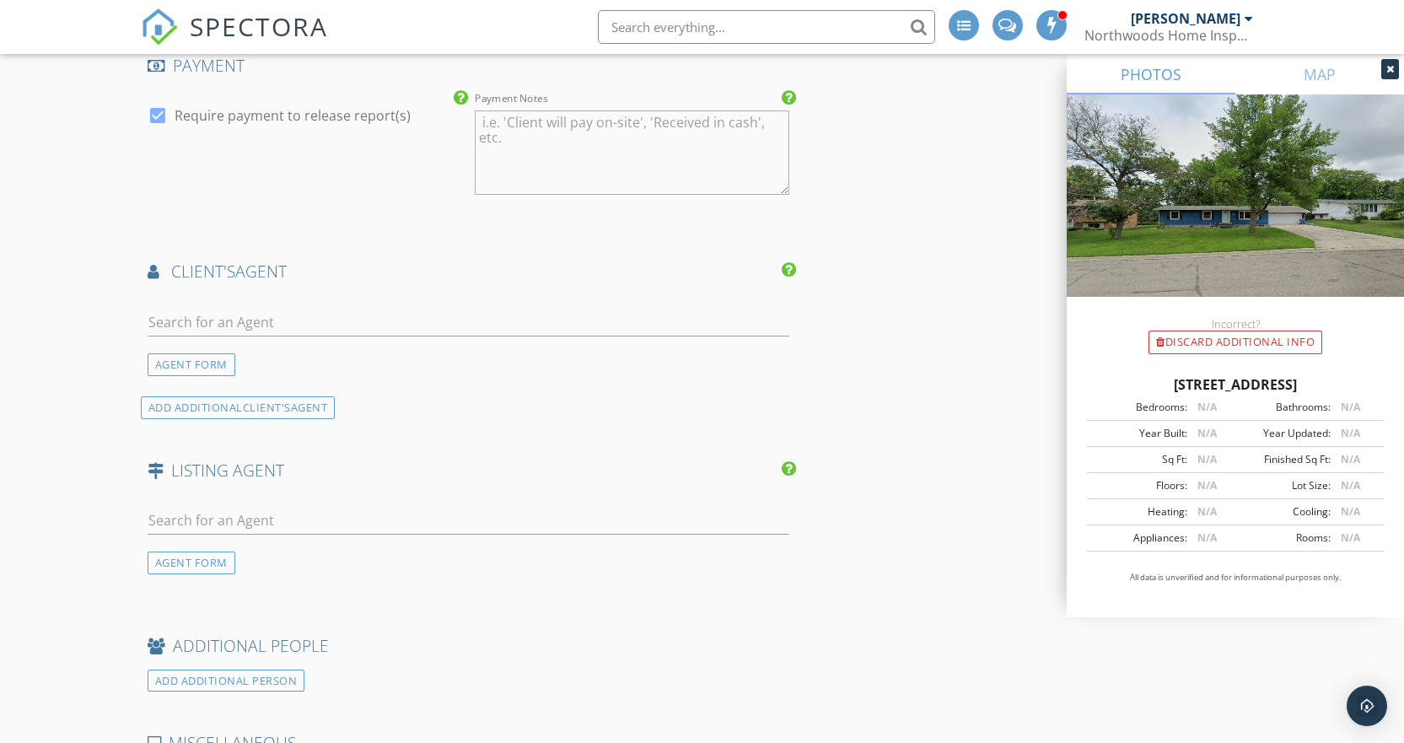
scroll to position [1939, 0]
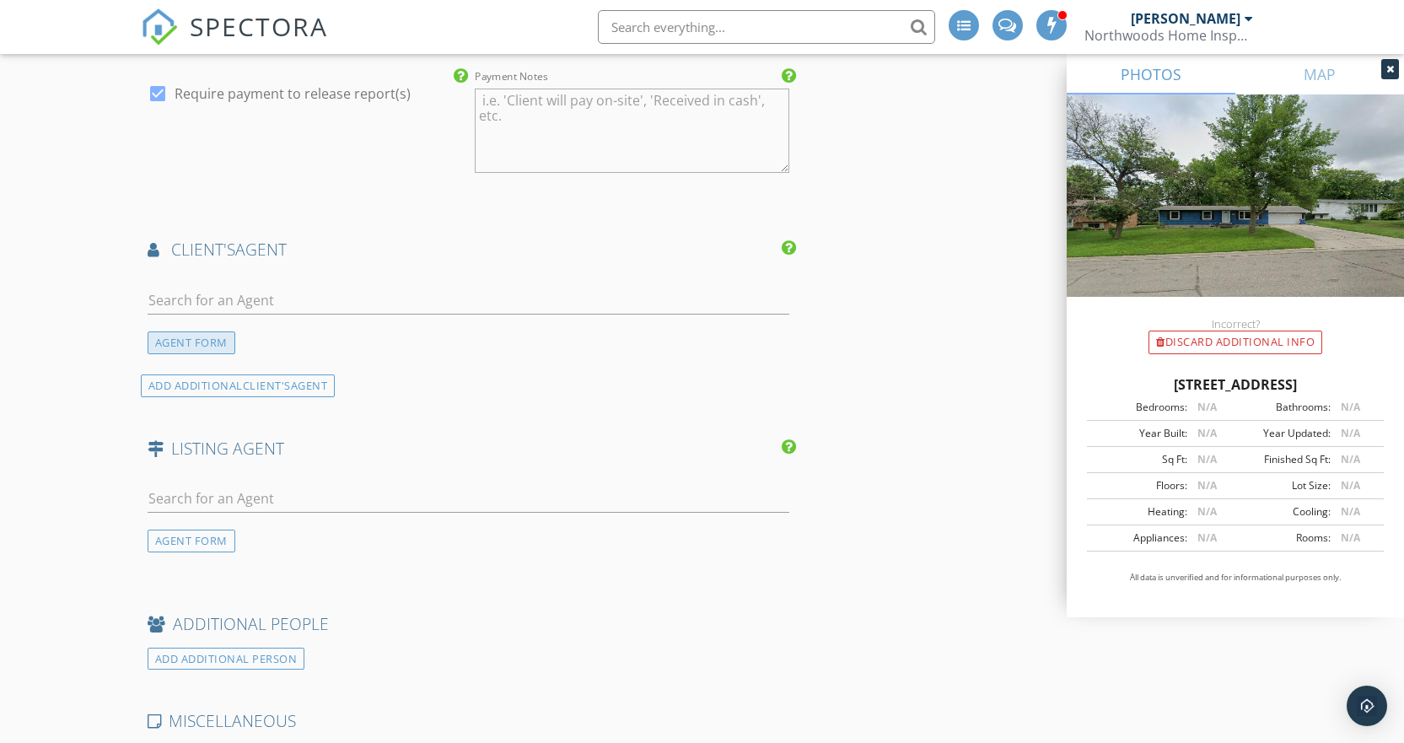
click at [207, 332] on div "AGENT FORM" at bounding box center [192, 342] width 88 height 23
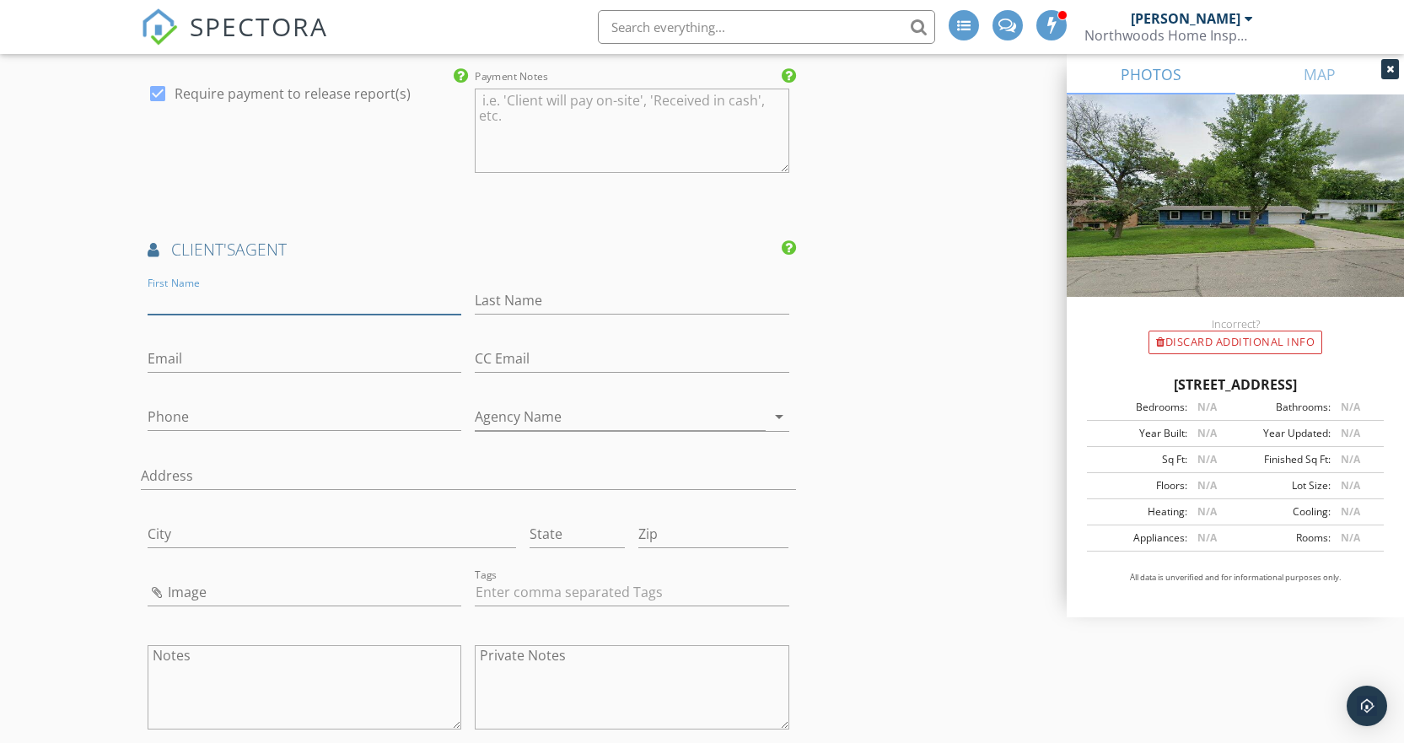
click at [226, 287] on input "First Name" at bounding box center [305, 301] width 314 height 28
type input "Zach"
type input "Baum"
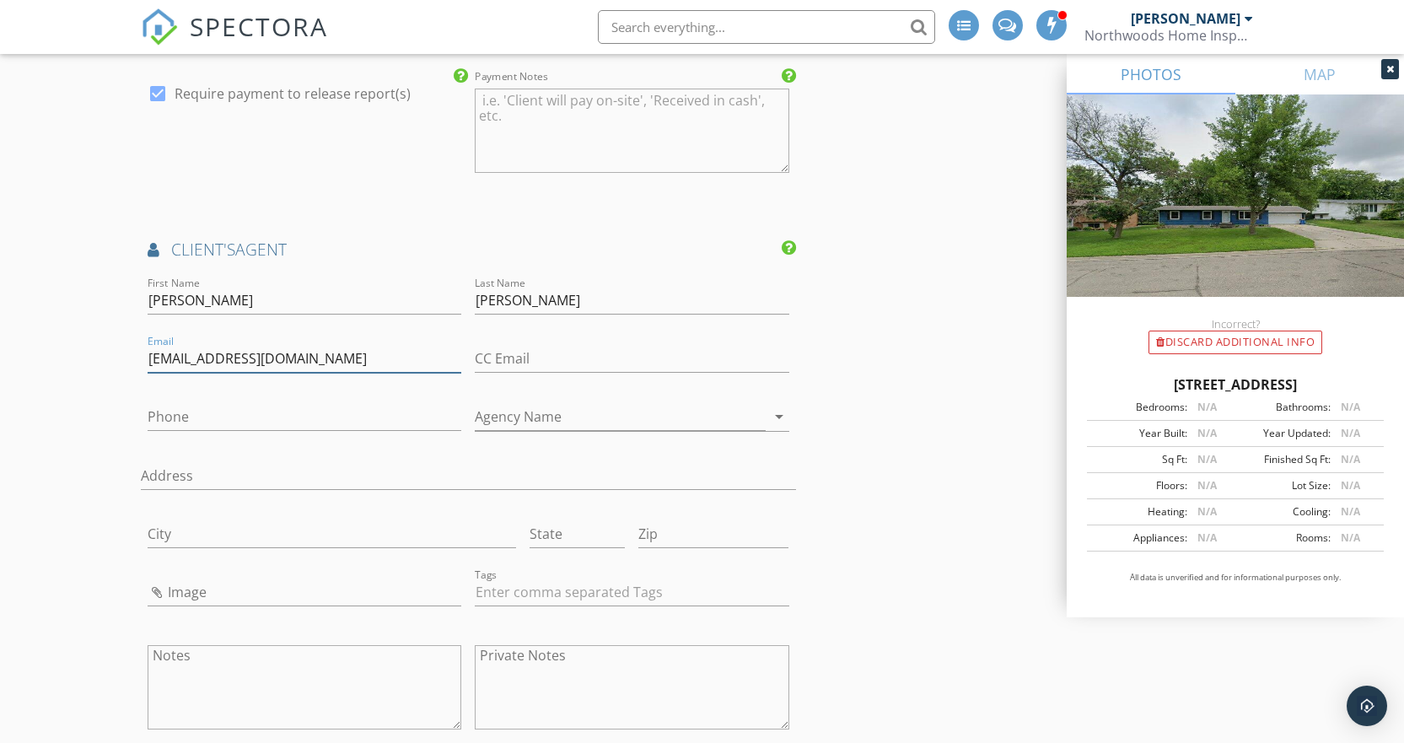
type input "zbaum@hometownmn.com"
type input "651-788-1895"
click at [610, 403] on input "Agency Name" at bounding box center [620, 417] width 291 height 28
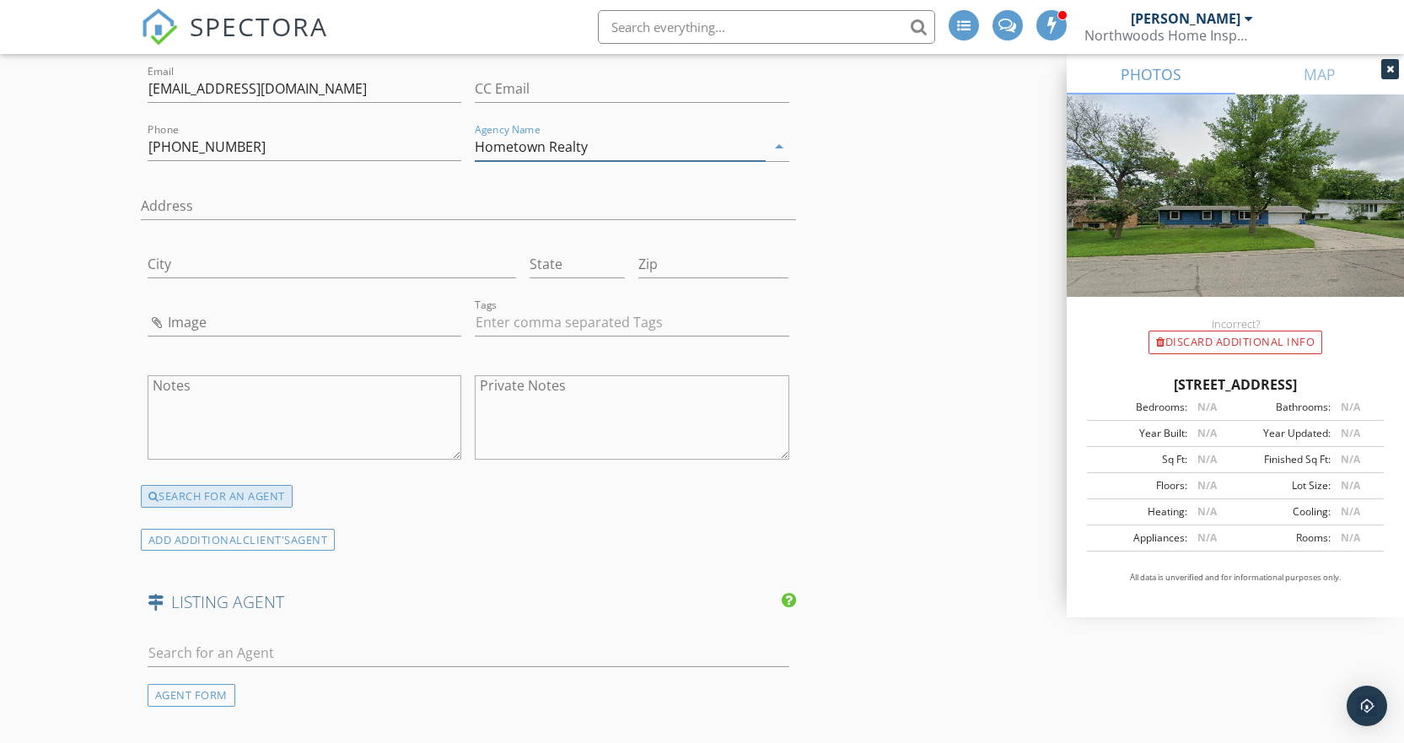
scroll to position [2529, 0]
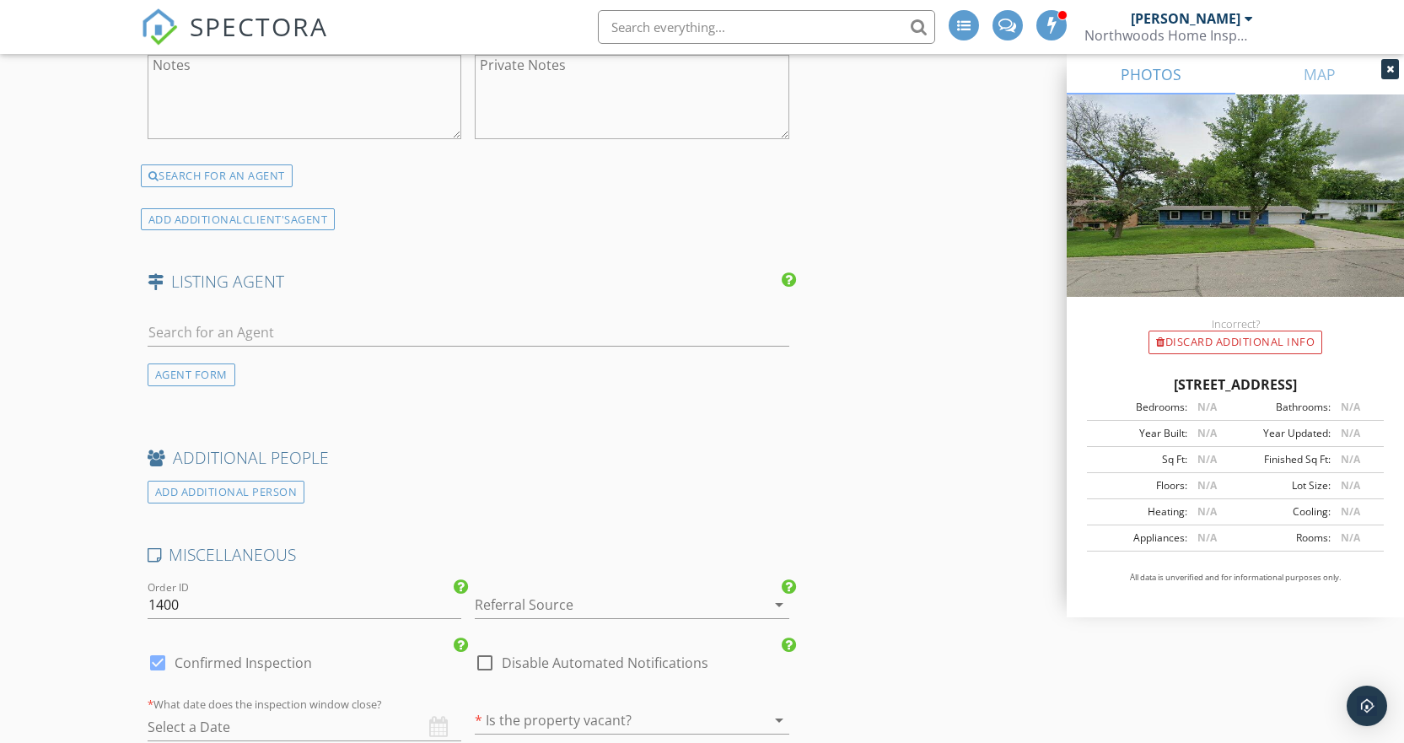
type input "Hometown Realty"
click at [518, 594] on div at bounding box center [608, 604] width 267 height 27
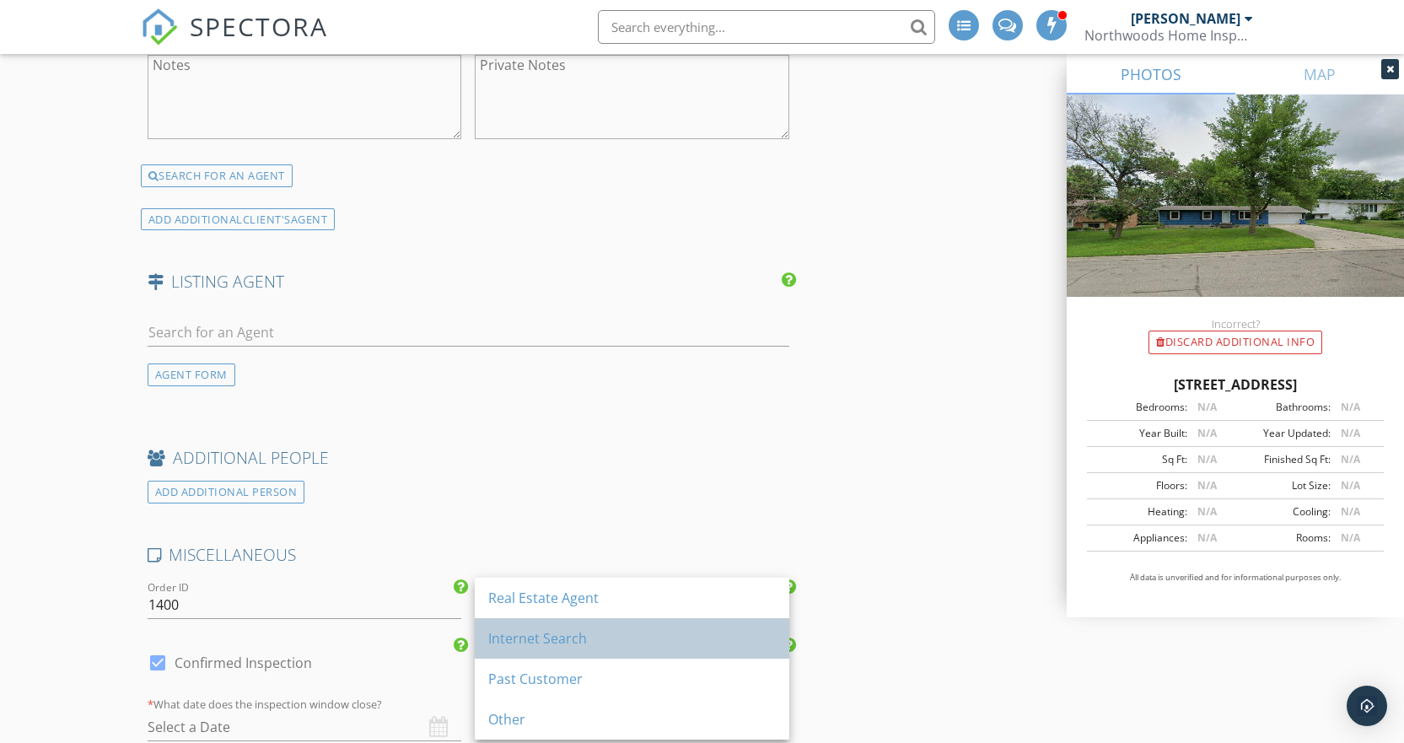
click at [510, 630] on div "Internet Search" at bounding box center [631, 638] width 287 height 20
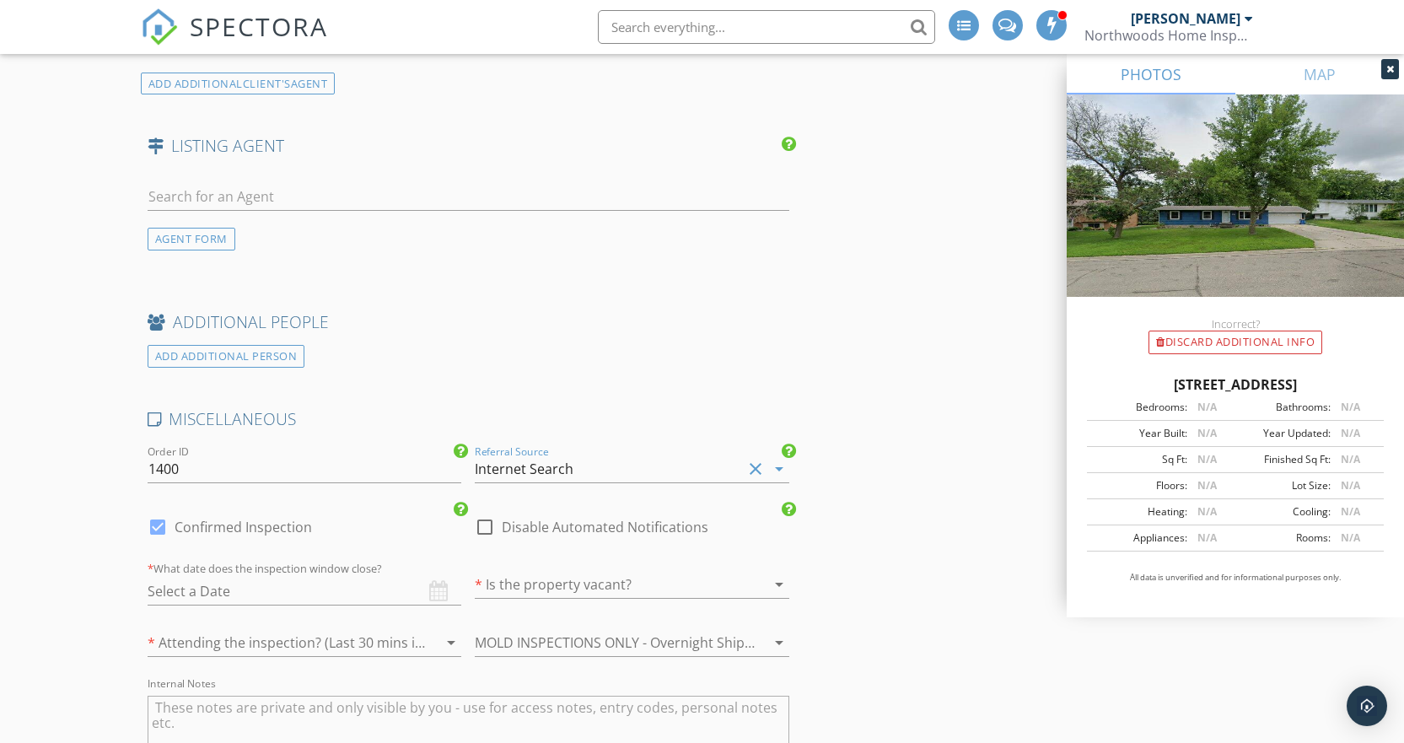
scroll to position [2867, 0]
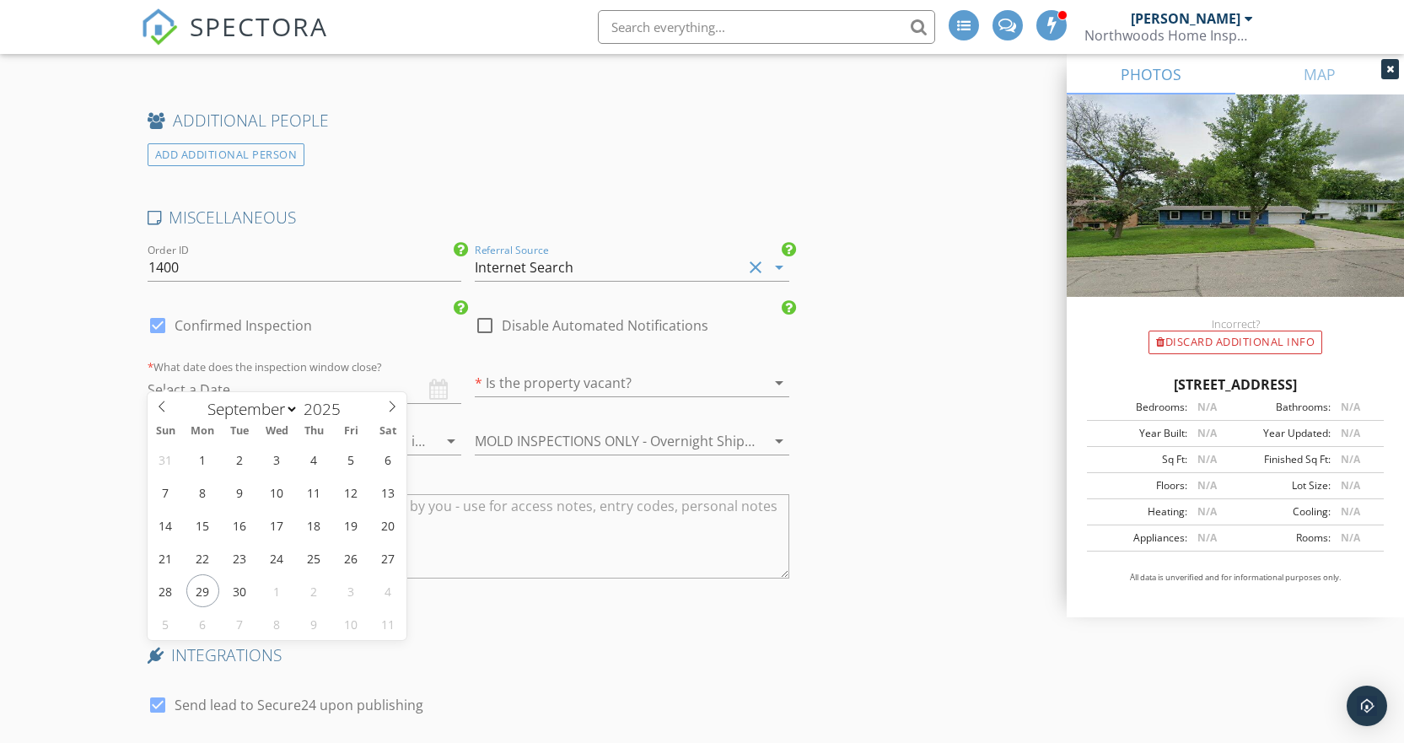
click at [233, 379] on input "text" at bounding box center [305, 390] width 314 height 28
select select "9"
click at [390, 404] on icon at bounding box center [392, 406] width 12 height 12
type input "10/03/2025"
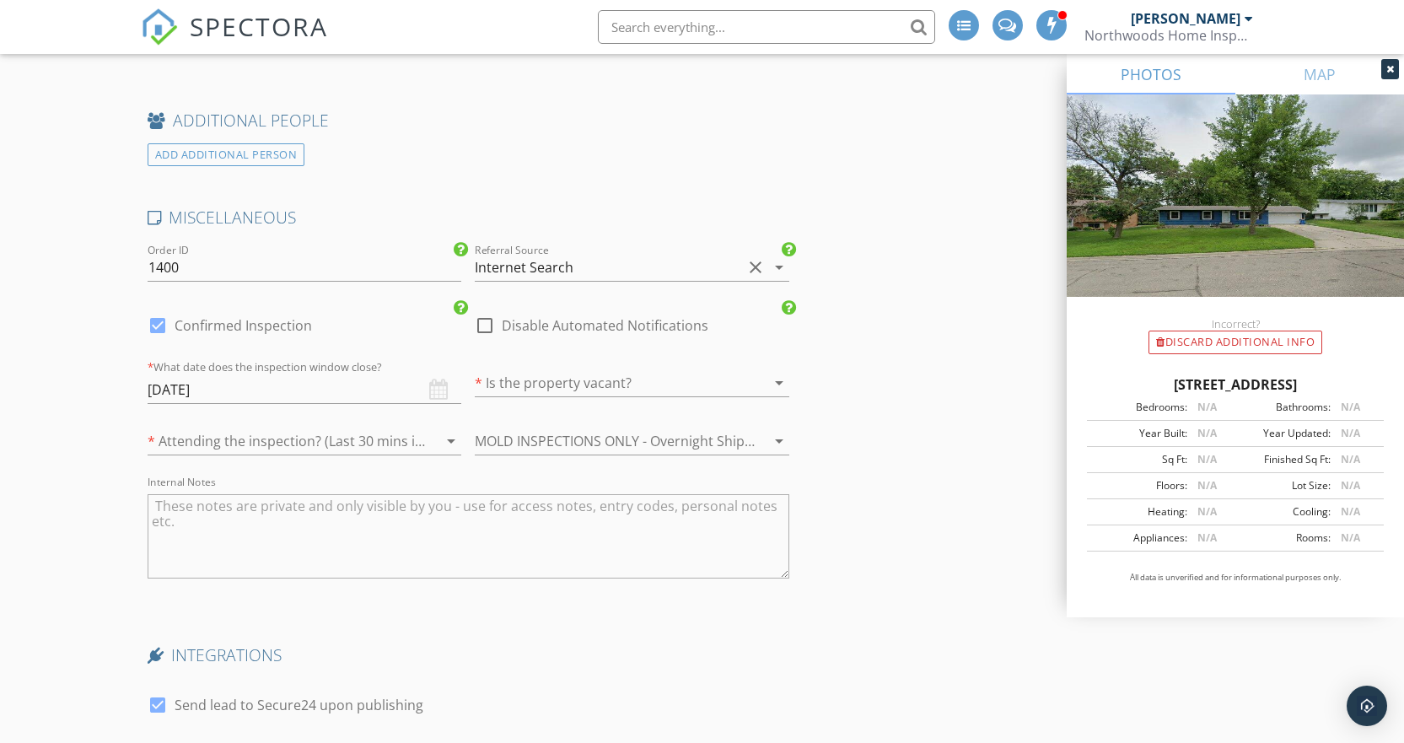
click at [518, 375] on div at bounding box center [608, 382] width 267 height 27
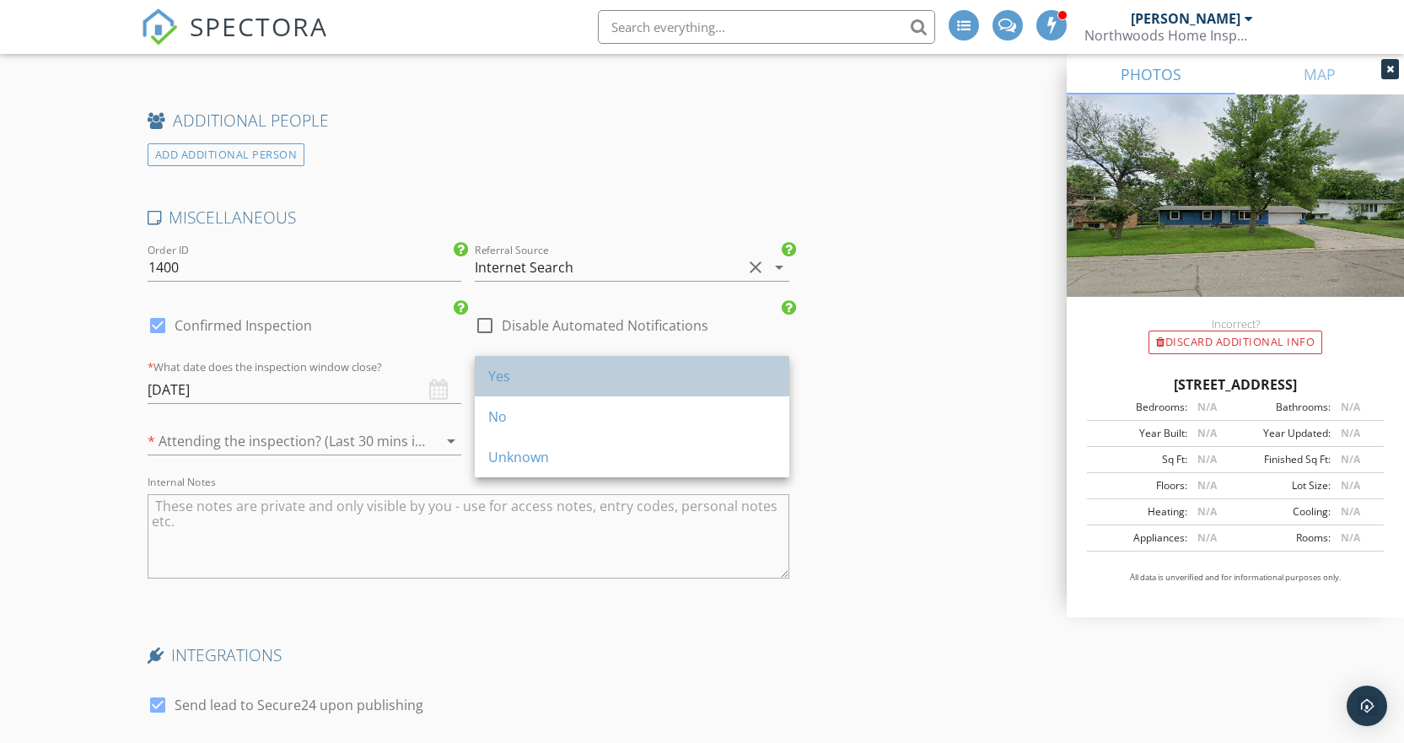
click at [491, 377] on div "Yes" at bounding box center [631, 376] width 287 height 20
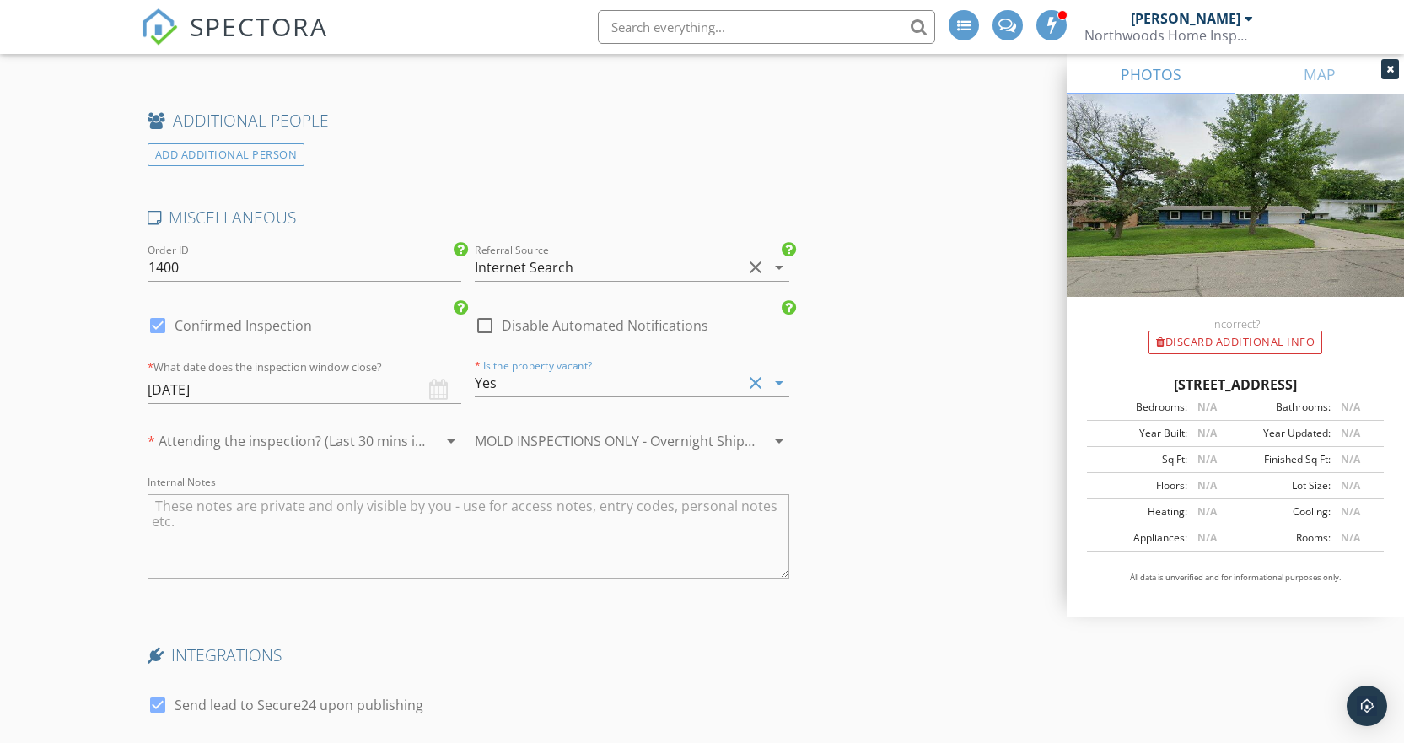
click at [332, 427] on div at bounding box center [281, 440] width 267 height 27
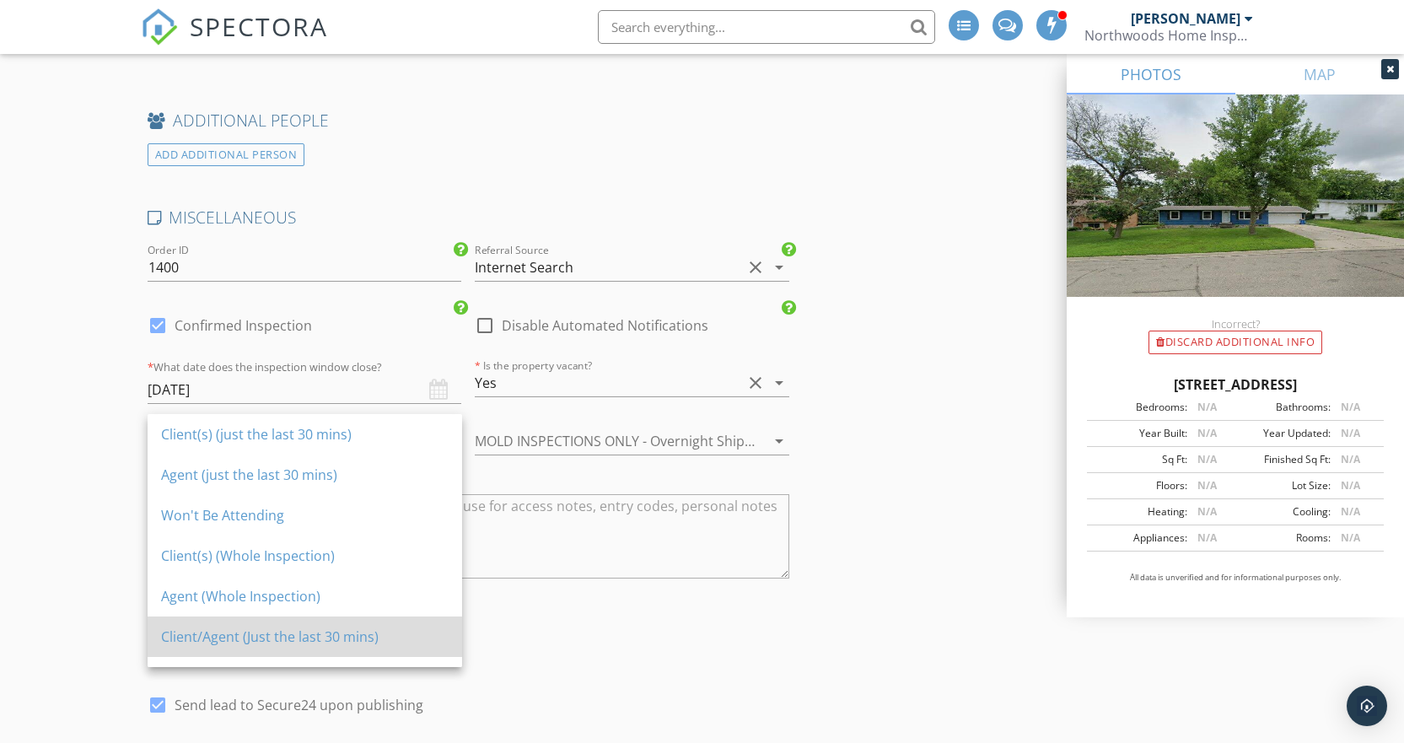
click at [281, 647] on div "Client/Agent (Just the last 30 mins)" at bounding box center [304, 636] width 287 height 40
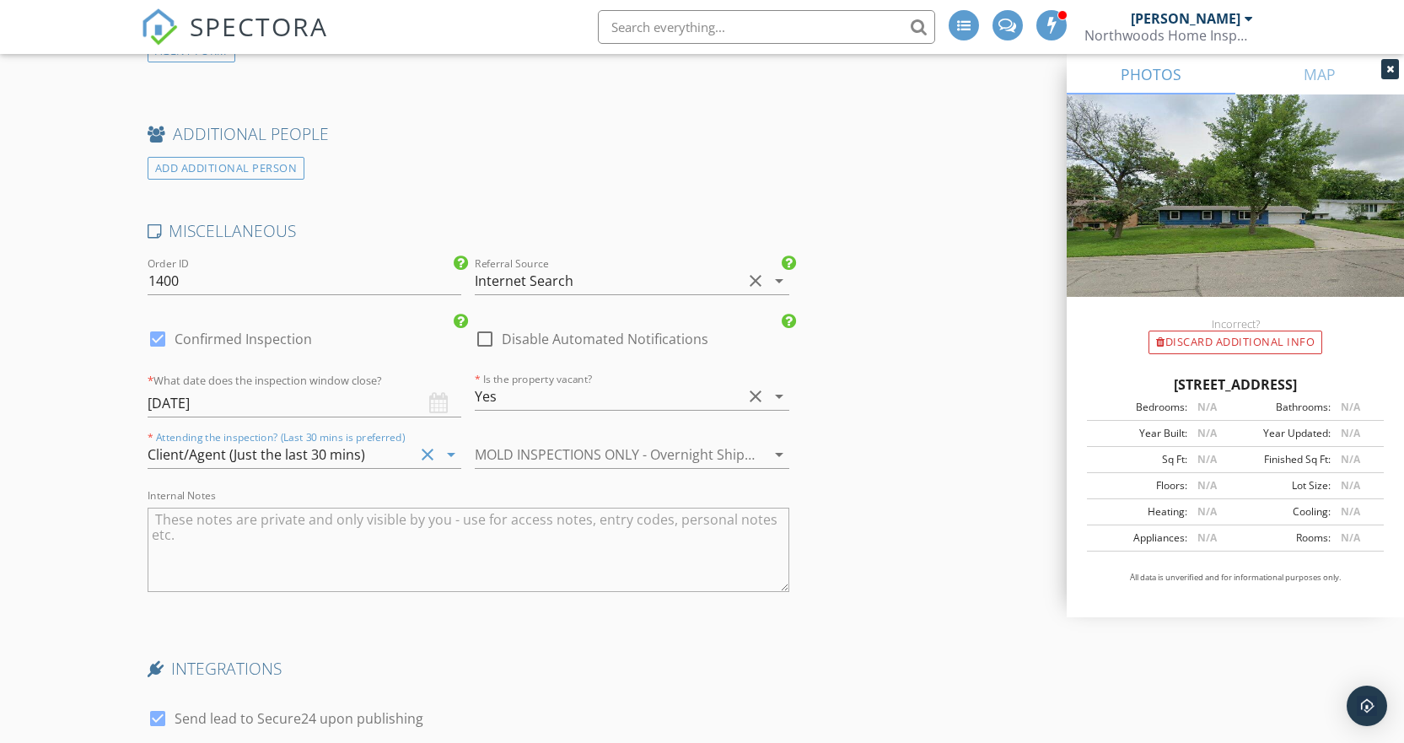
scroll to position [2529, 0]
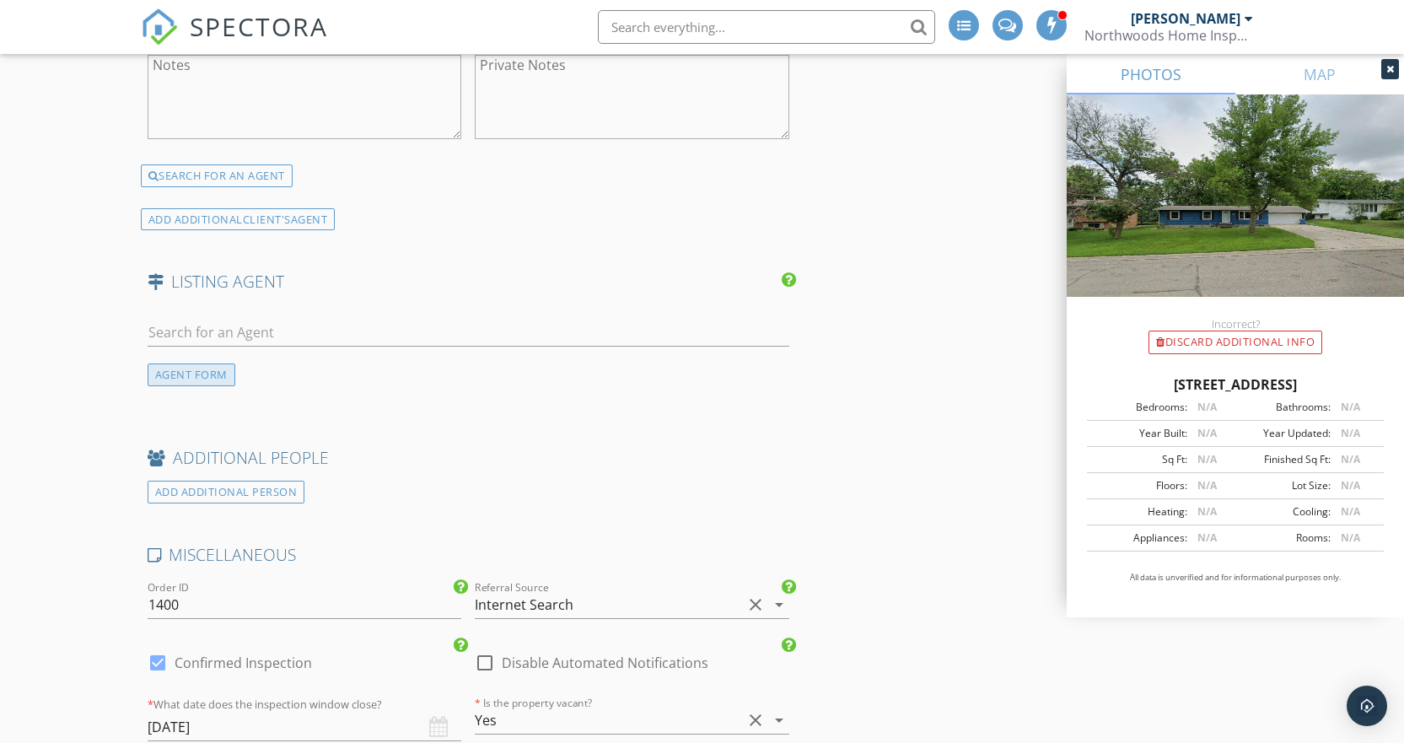
click at [210, 365] on div "AGENT FORM" at bounding box center [192, 374] width 88 height 23
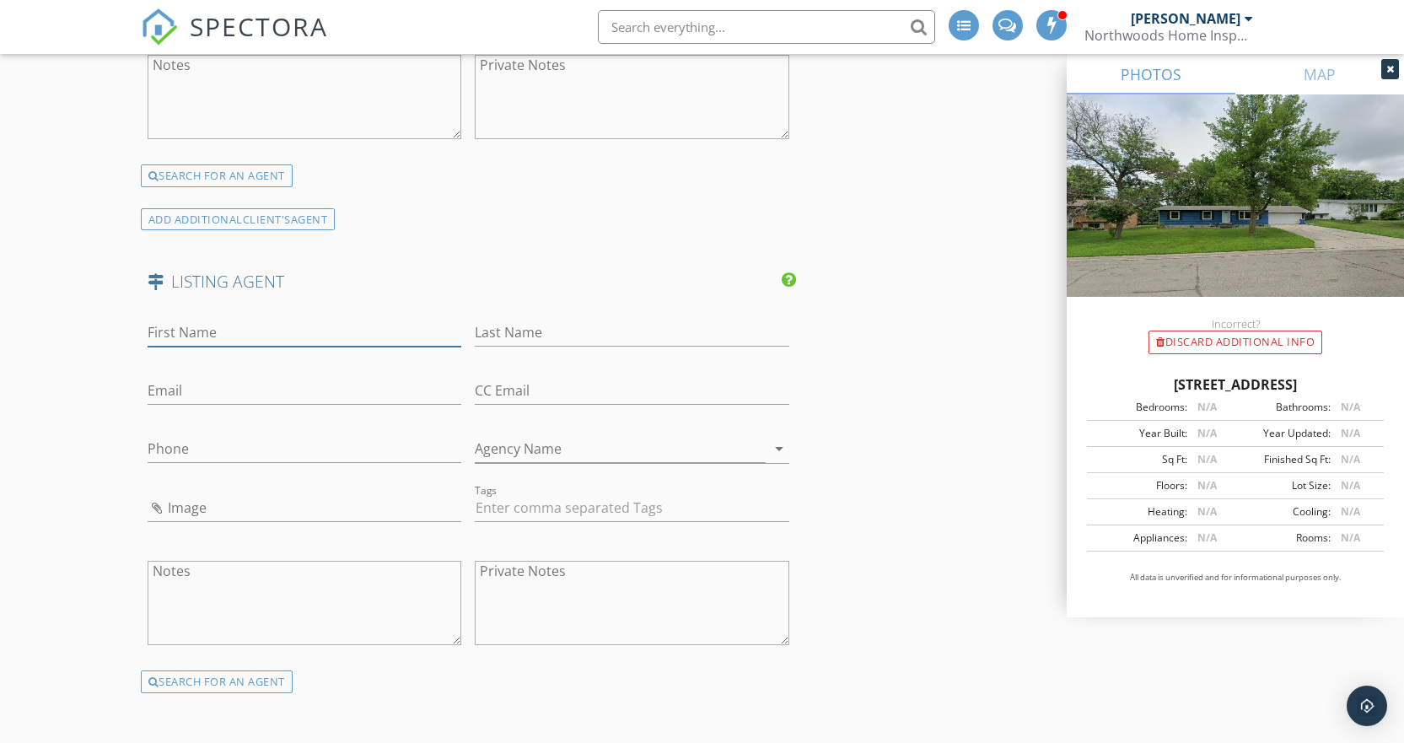
click at [209, 320] on input "First Name" at bounding box center [305, 333] width 314 height 28
type input "Dillon"
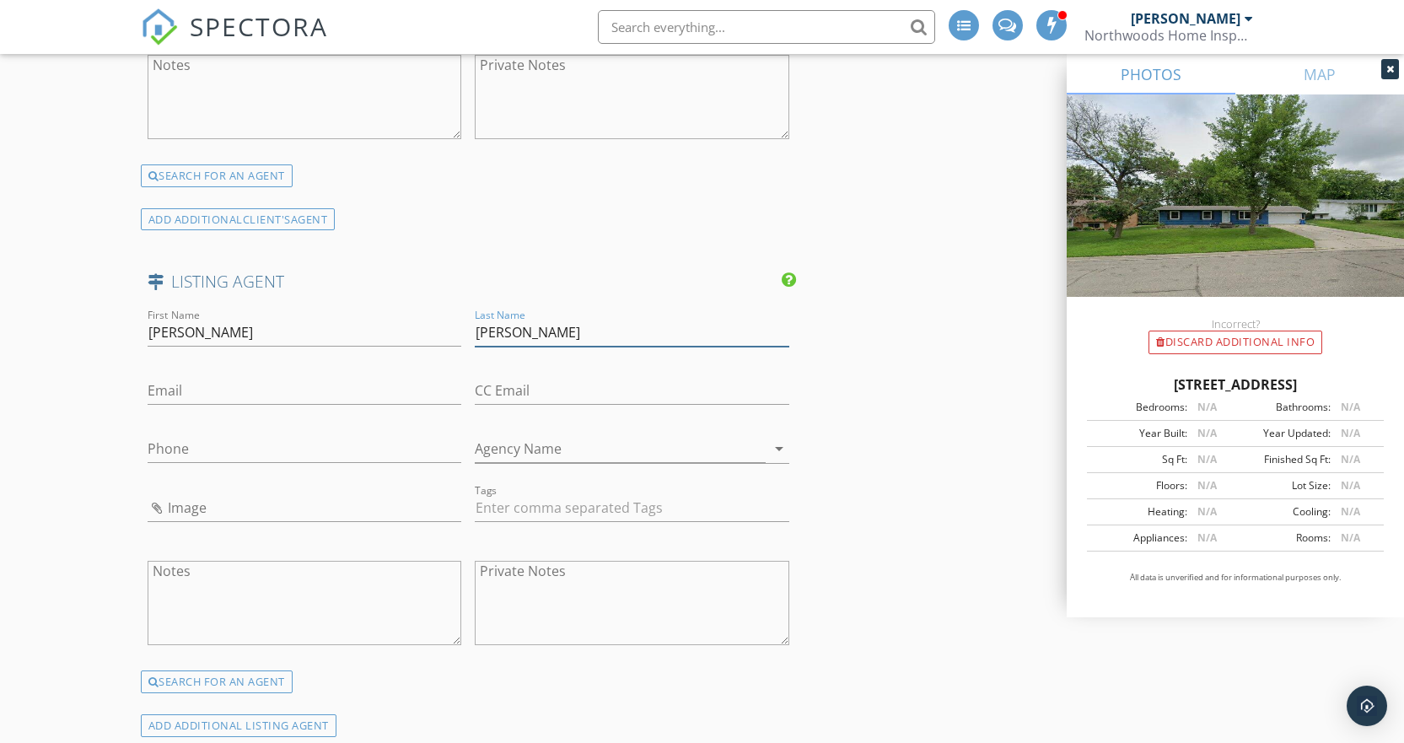
type input "Dale"
type input "dillon.dale@exprealty.com"
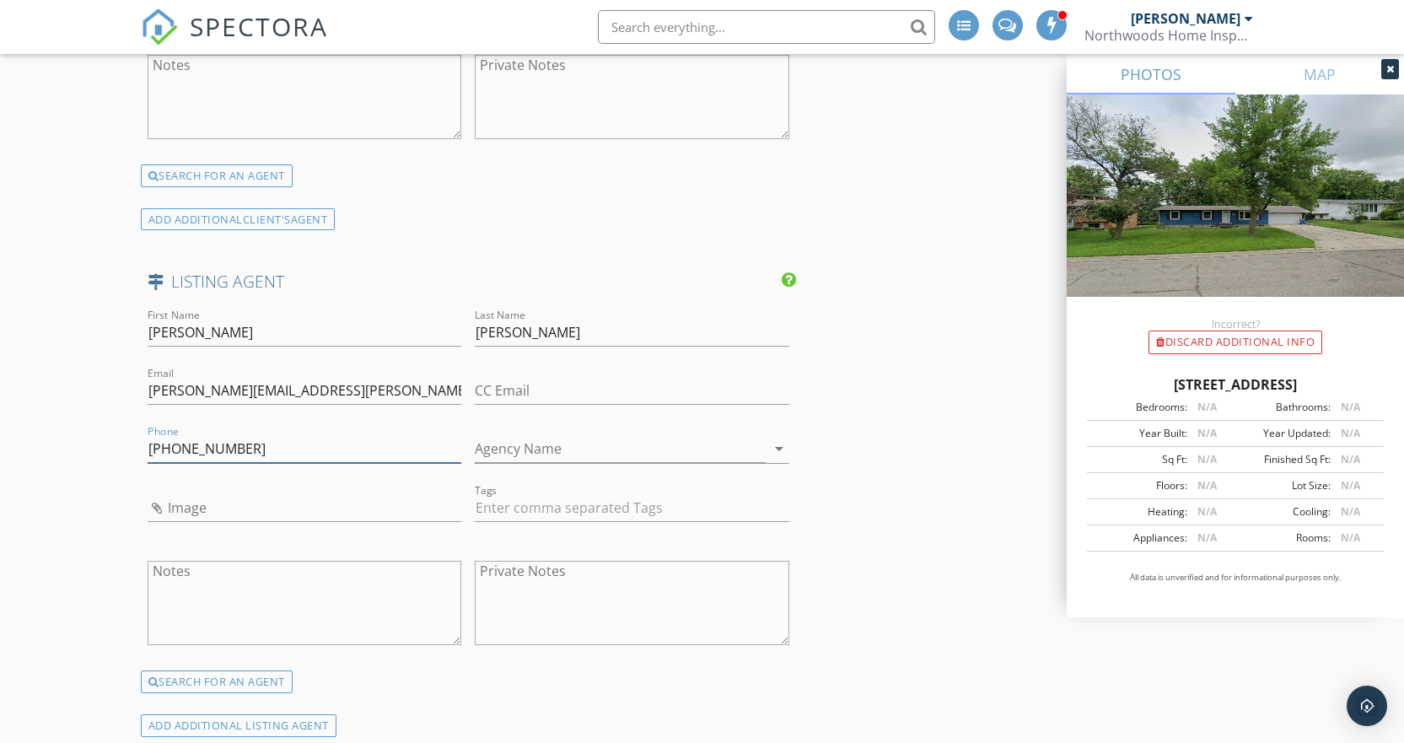
type input "507-995-8477"
click at [600, 449] on input "Agency Name" at bounding box center [620, 449] width 291 height 28
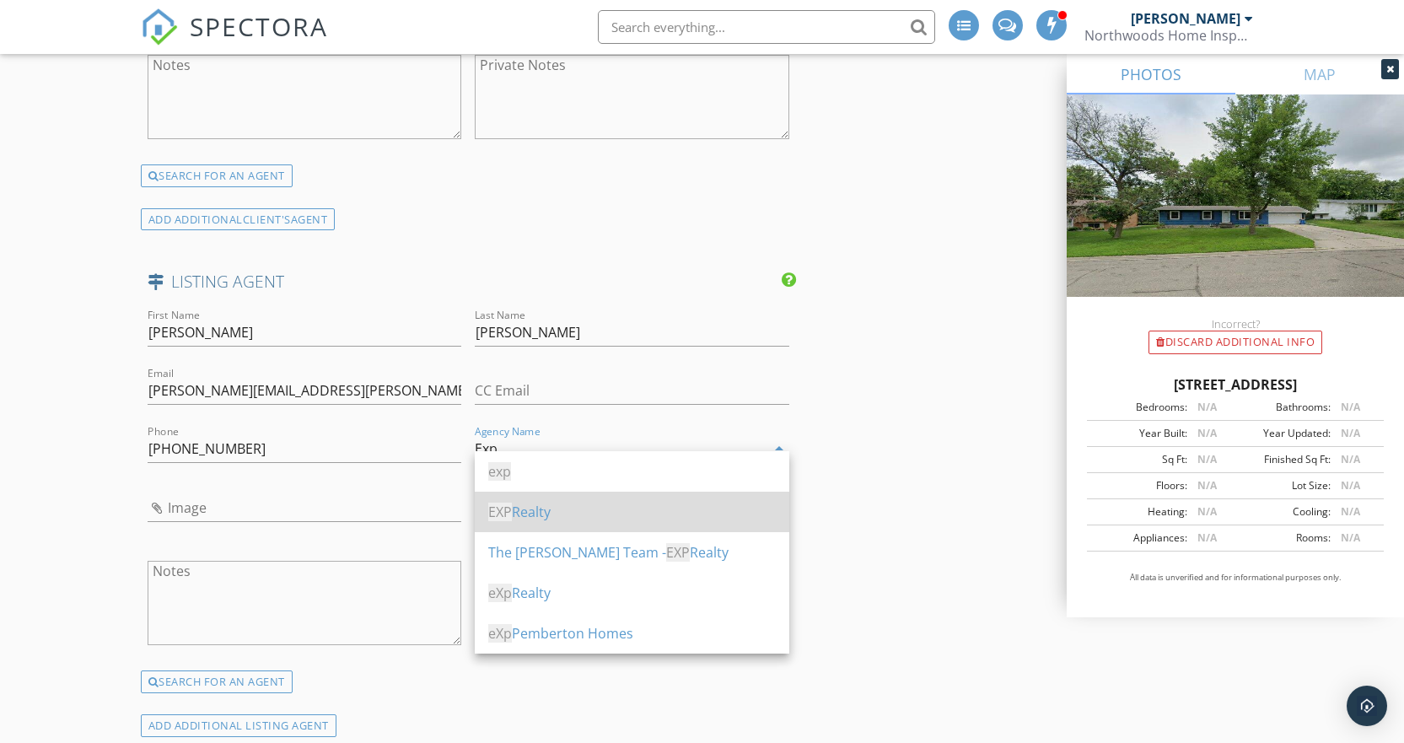
click at [588, 521] on div "EXP Realty" at bounding box center [631, 512] width 287 height 20
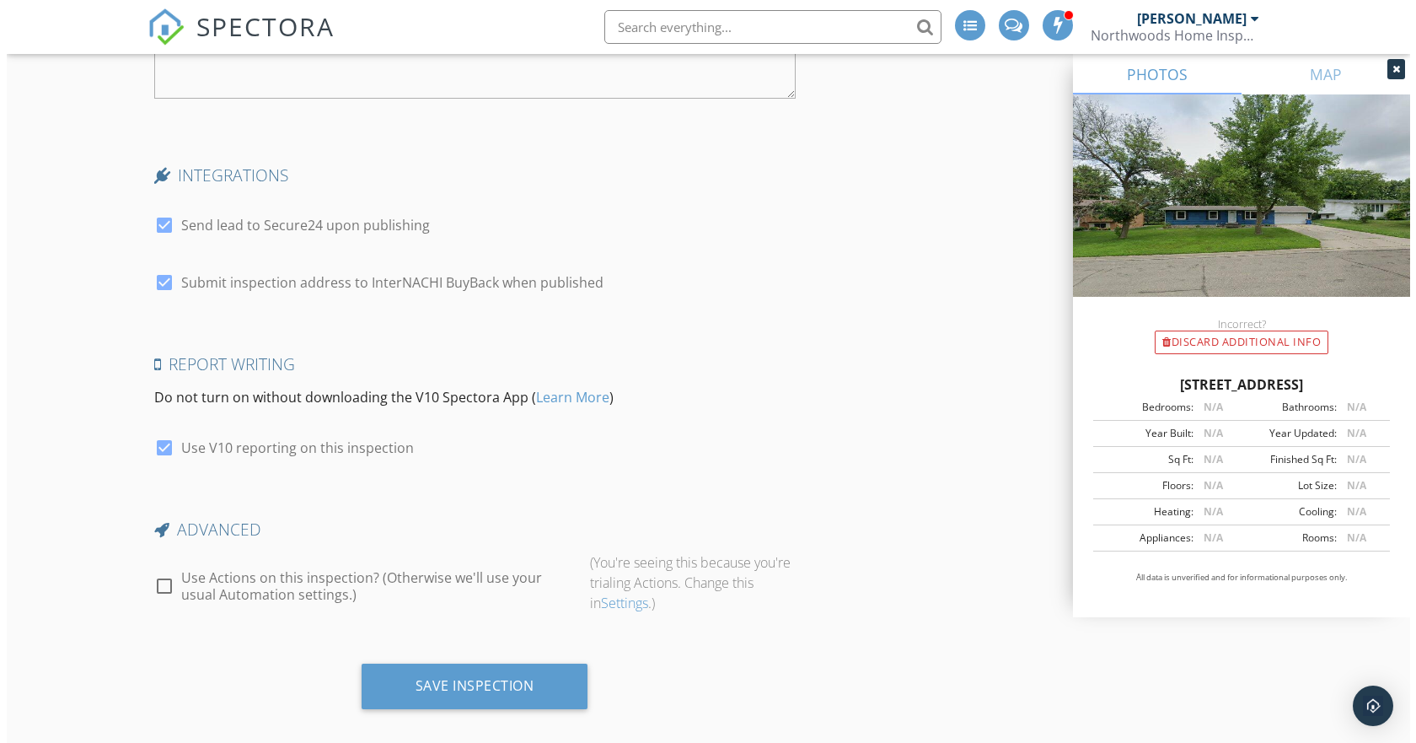
scroll to position [3683, 0]
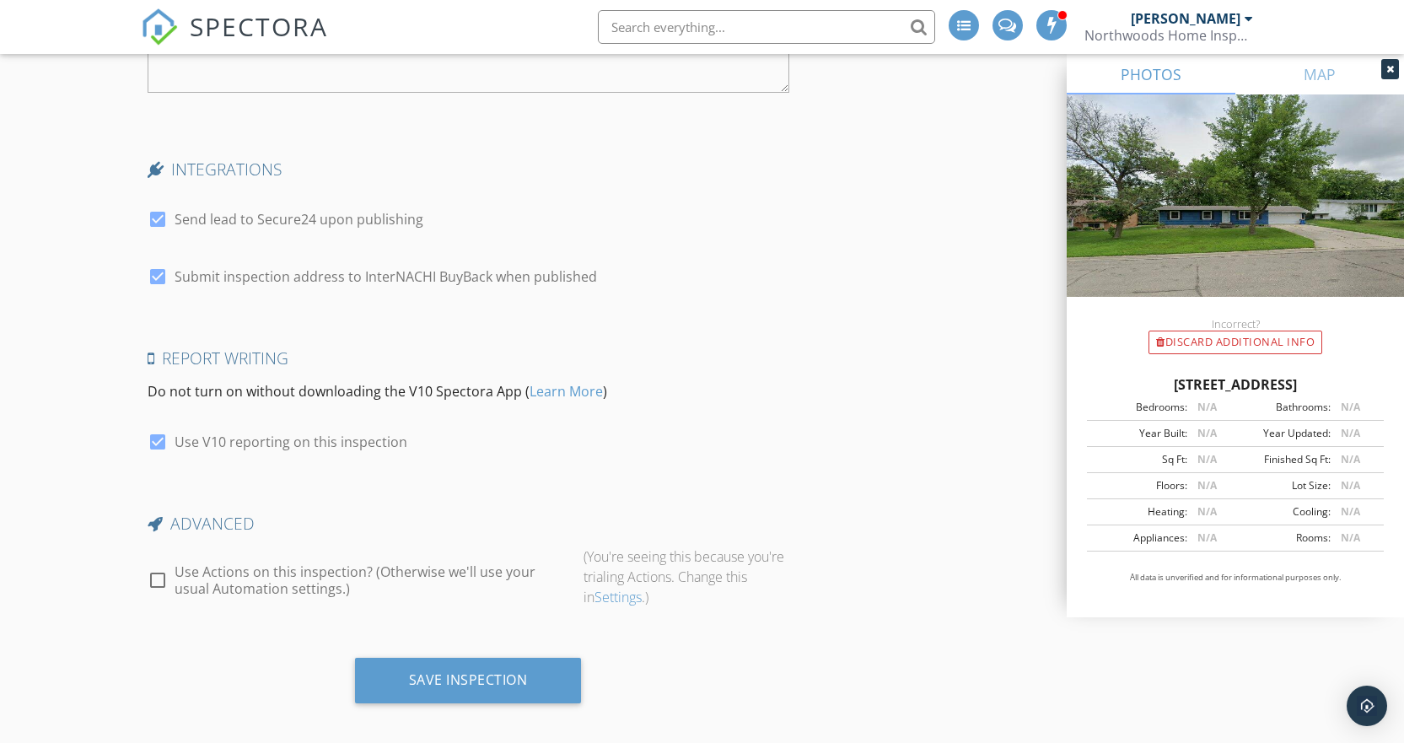
type input "EXP Realty"
click at [160, 567] on div at bounding box center [157, 580] width 29 height 29
checkbox input "true"
click at [649, 573] on div "Preview Actions" at bounding box center [646, 583] width 127 height 24
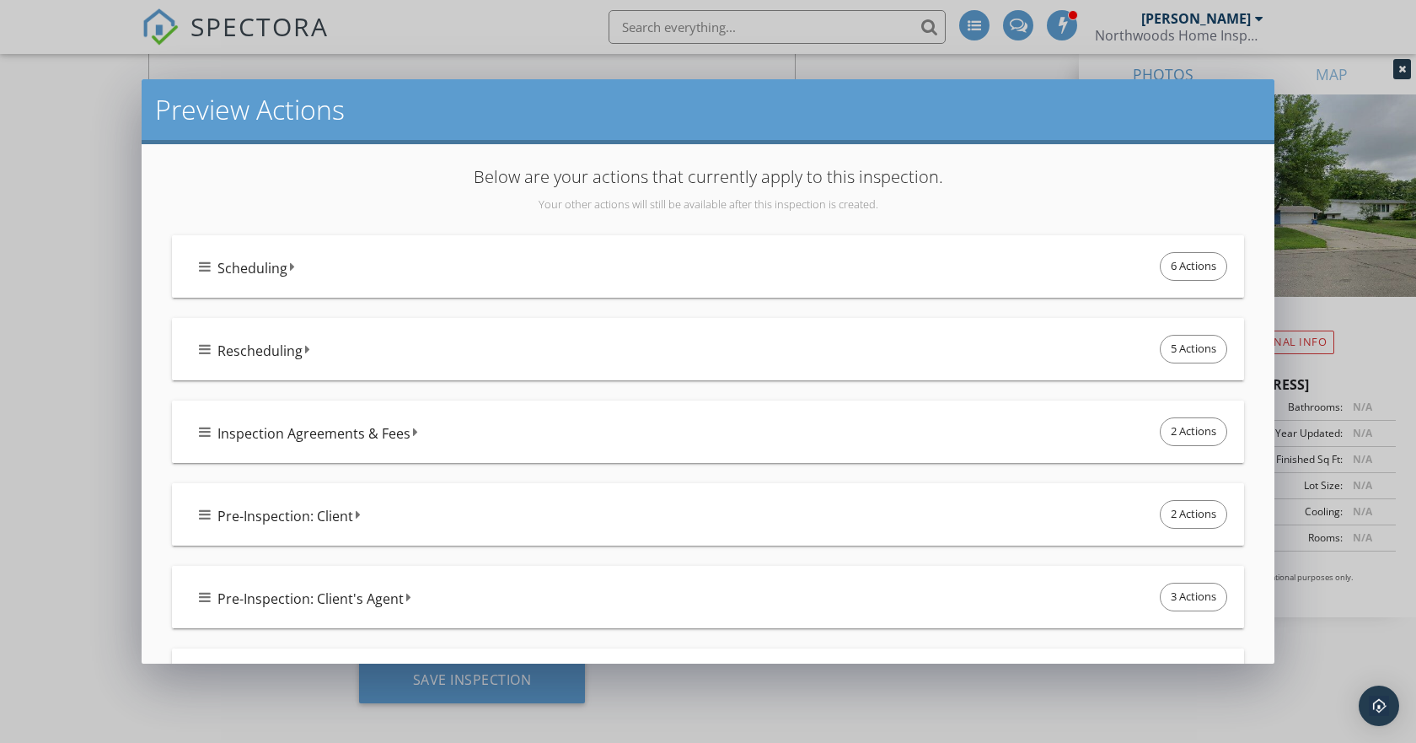
scroll to position [169, 0]
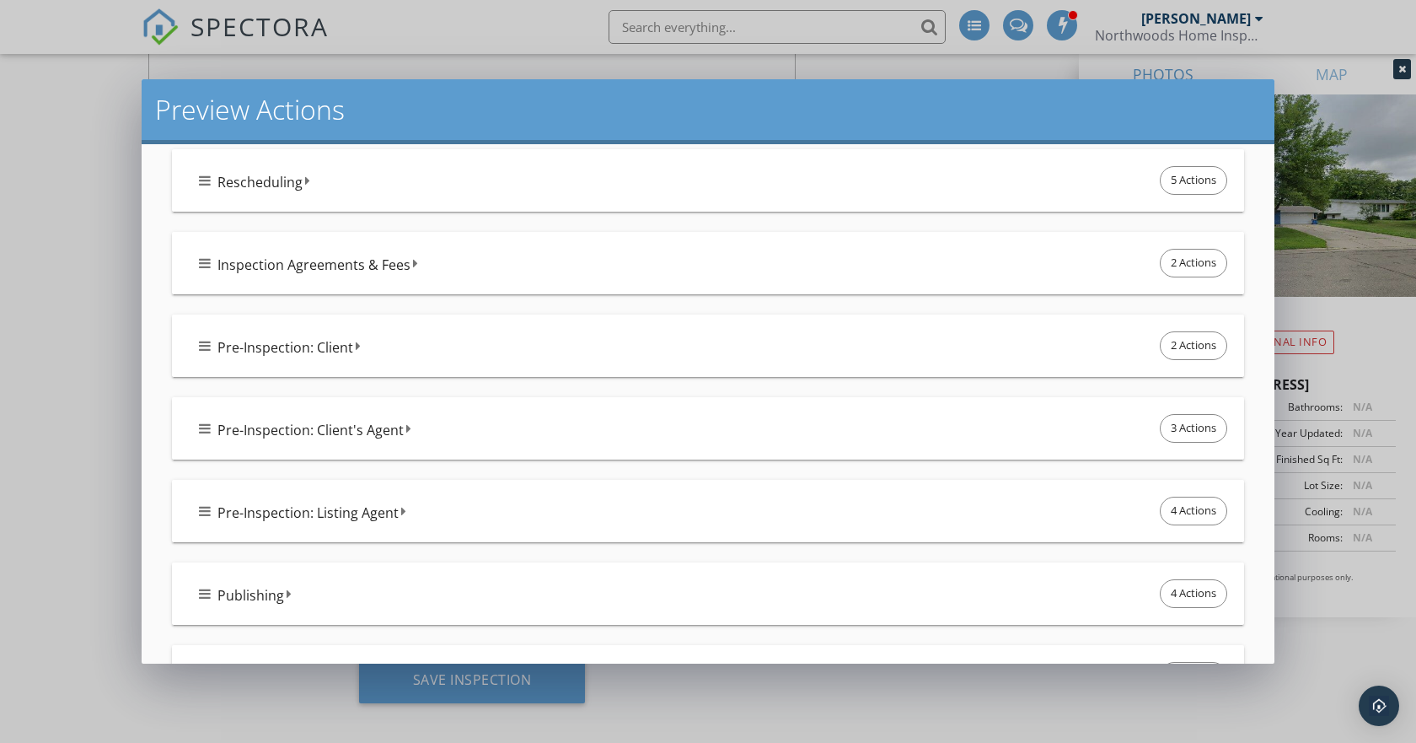
click at [207, 509] on icon at bounding box center [205, 510] width 12 height 13
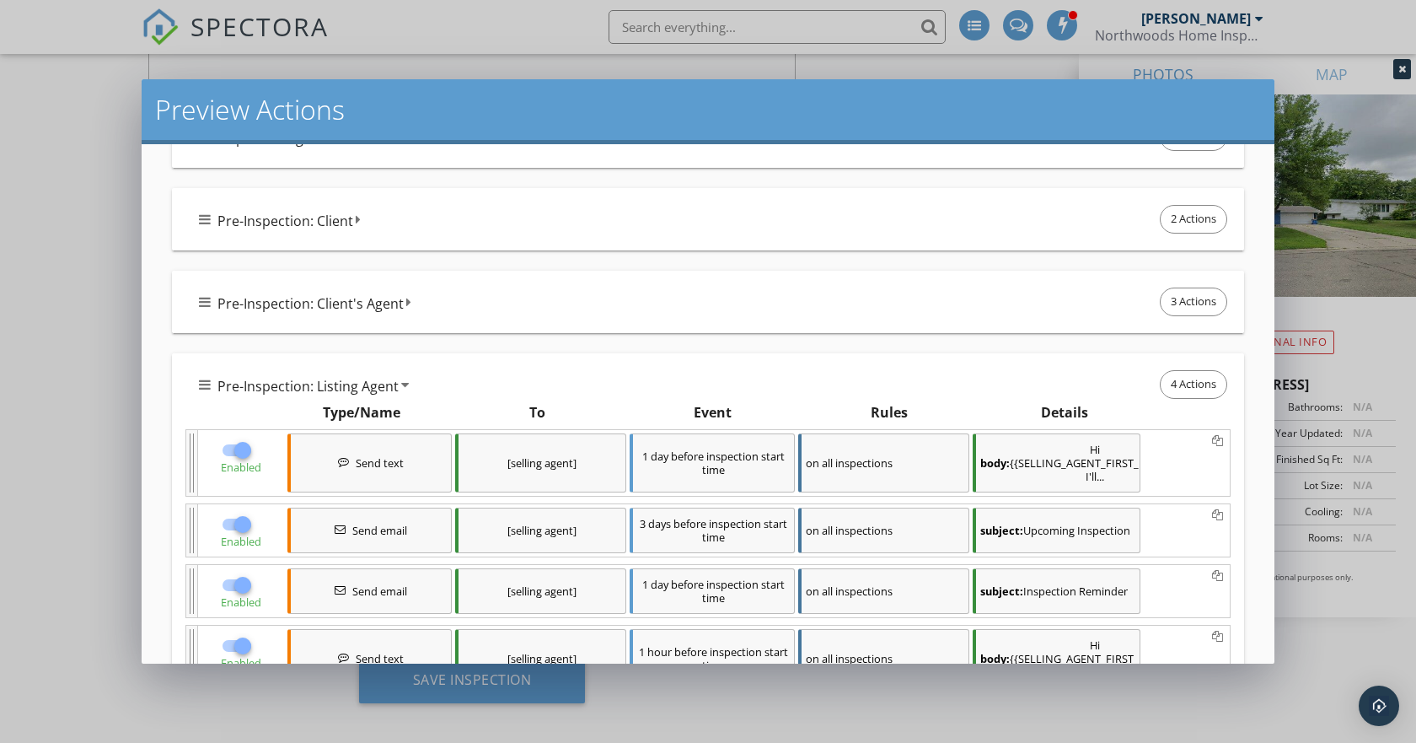
scroll to position [422, 0]
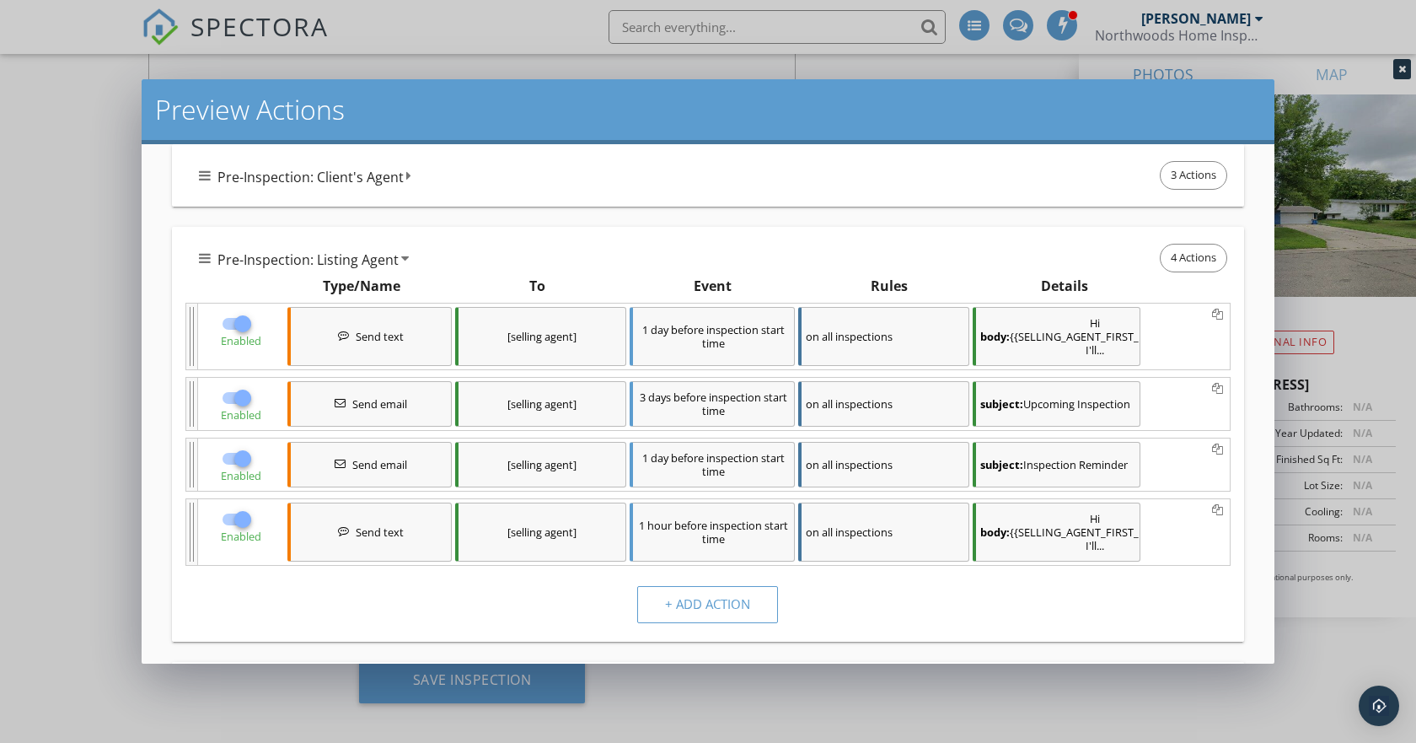
click at [244, 398] on div at bounding box center [242, 398] width 29 height 29
checkbox input "false"
click at [239, 520] on div at bounding box center [242, 519] width 29 height 29
checkbox input "false"
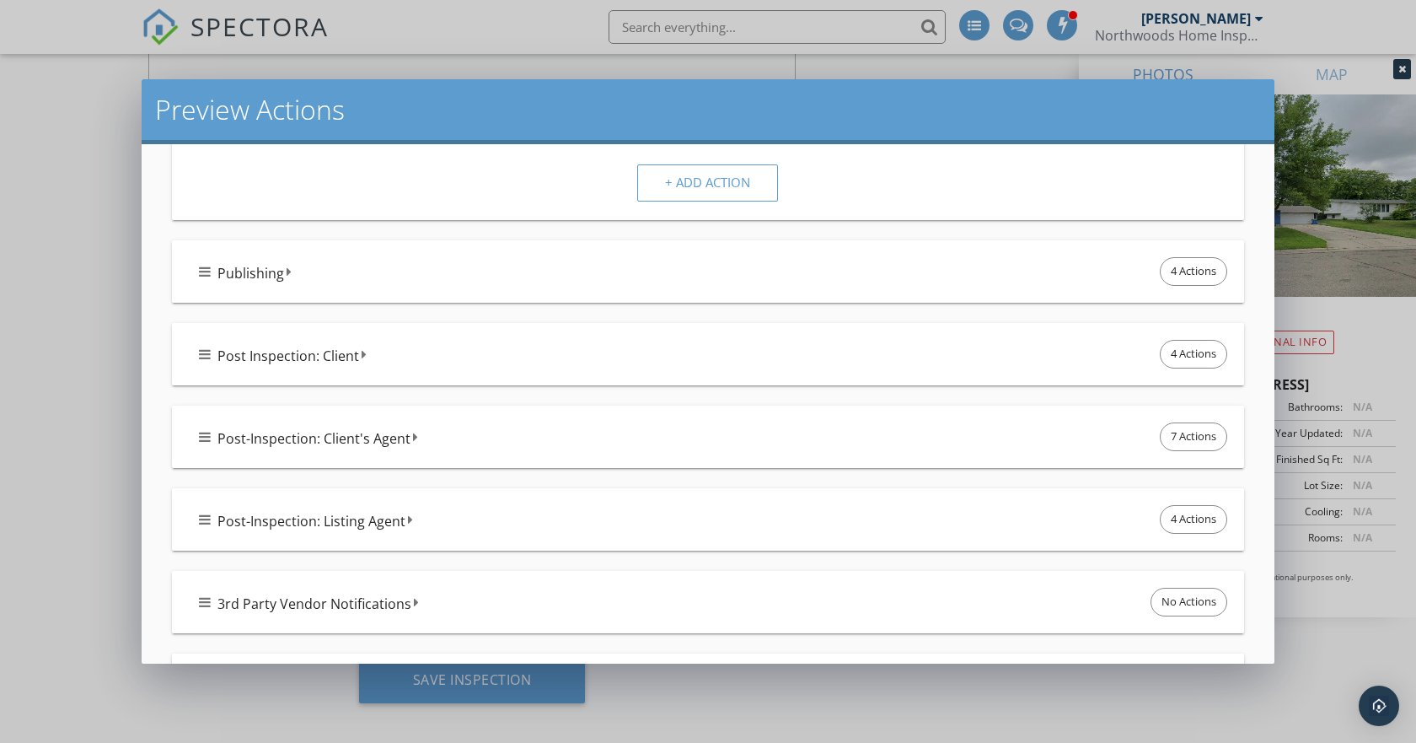
scroll to position [1069, 0]
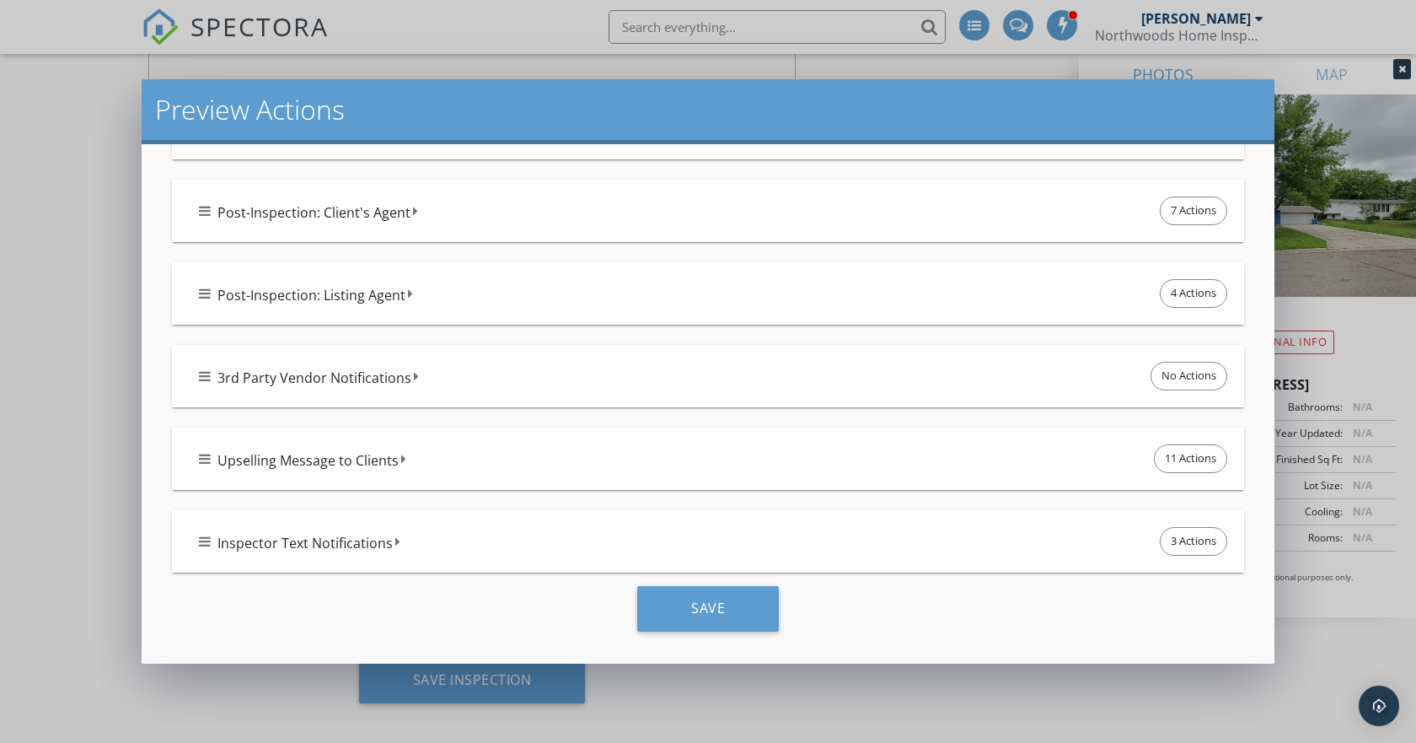
click at [201, 293] on icon at bounding box center [205, 293] width 12 height 13
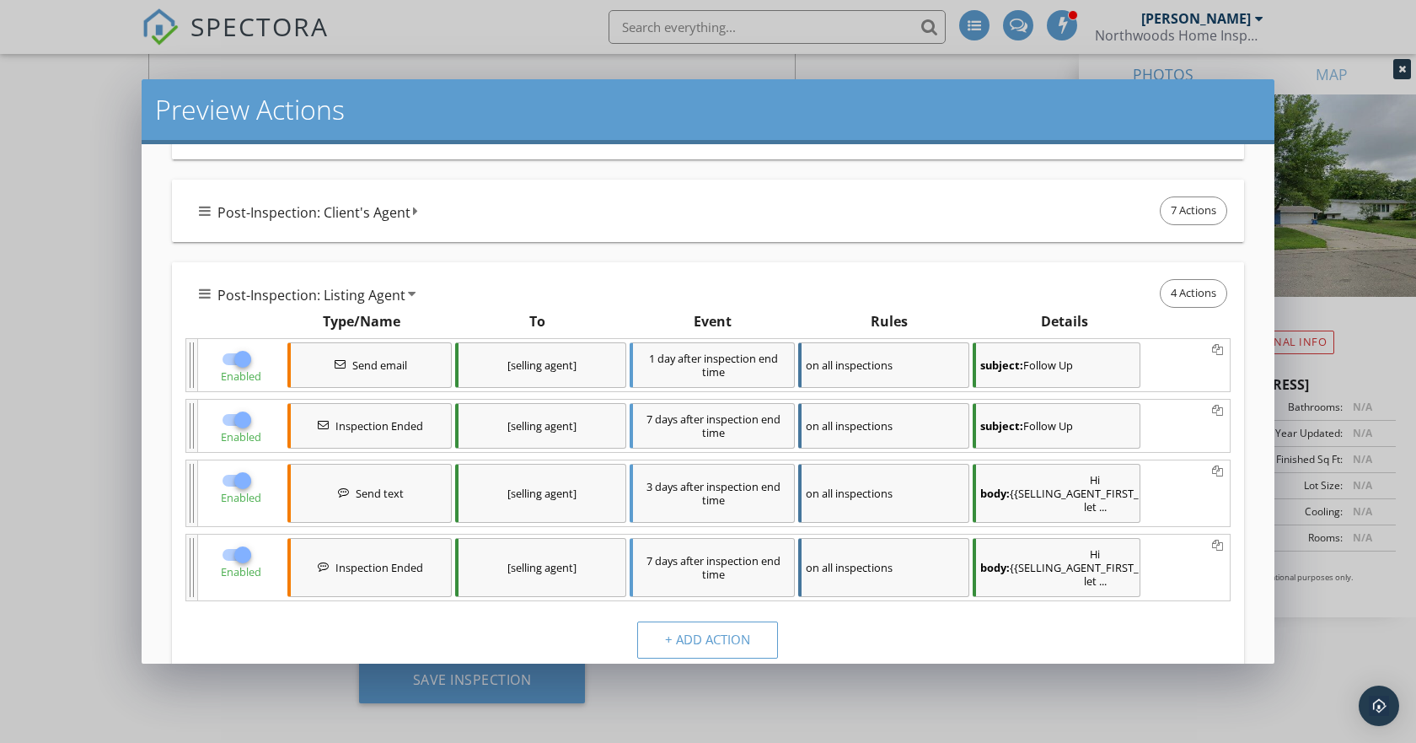
click at [236, 487] on div at bounding box center [242, 480] width 29 height 29
checkbox input "false"
click at [237, 559] on div at bounding box center [242, 554] width 29 height 29
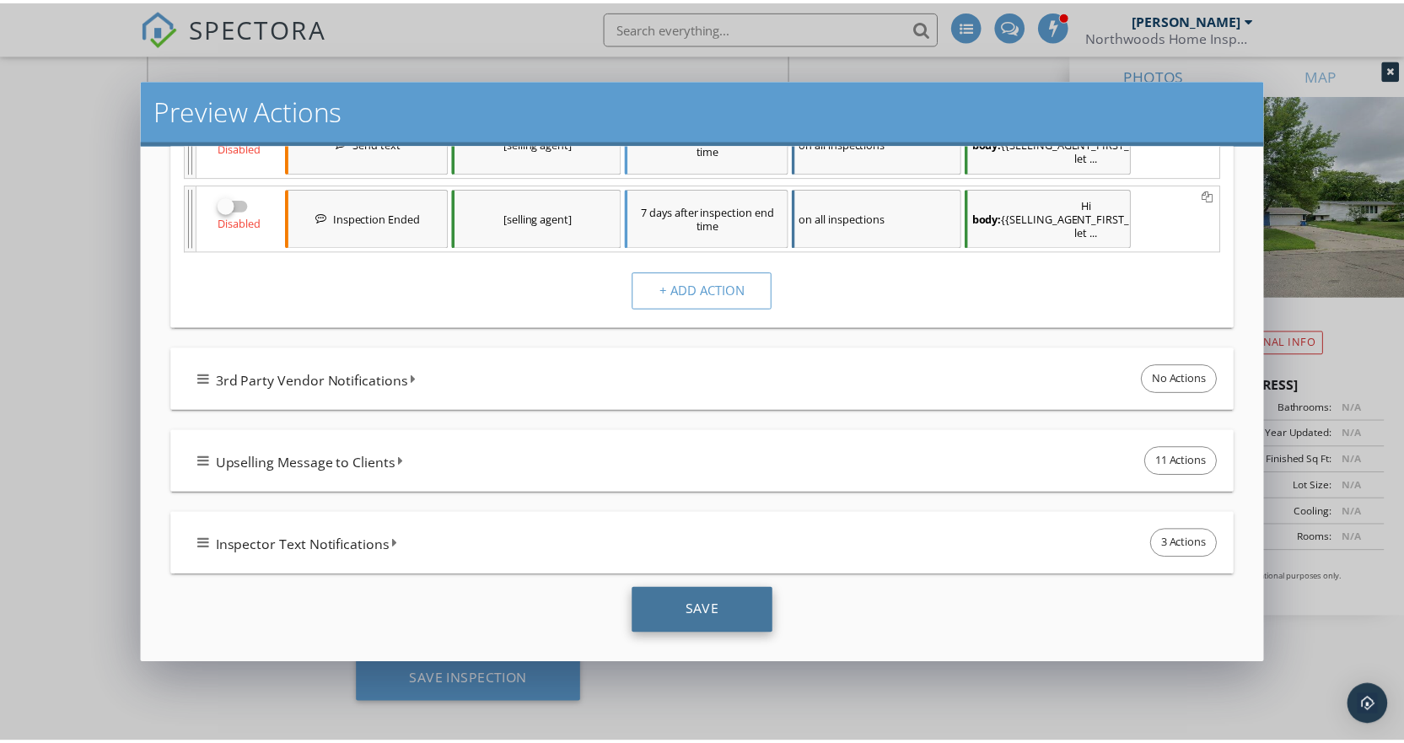
scroll to position [1421, 0]
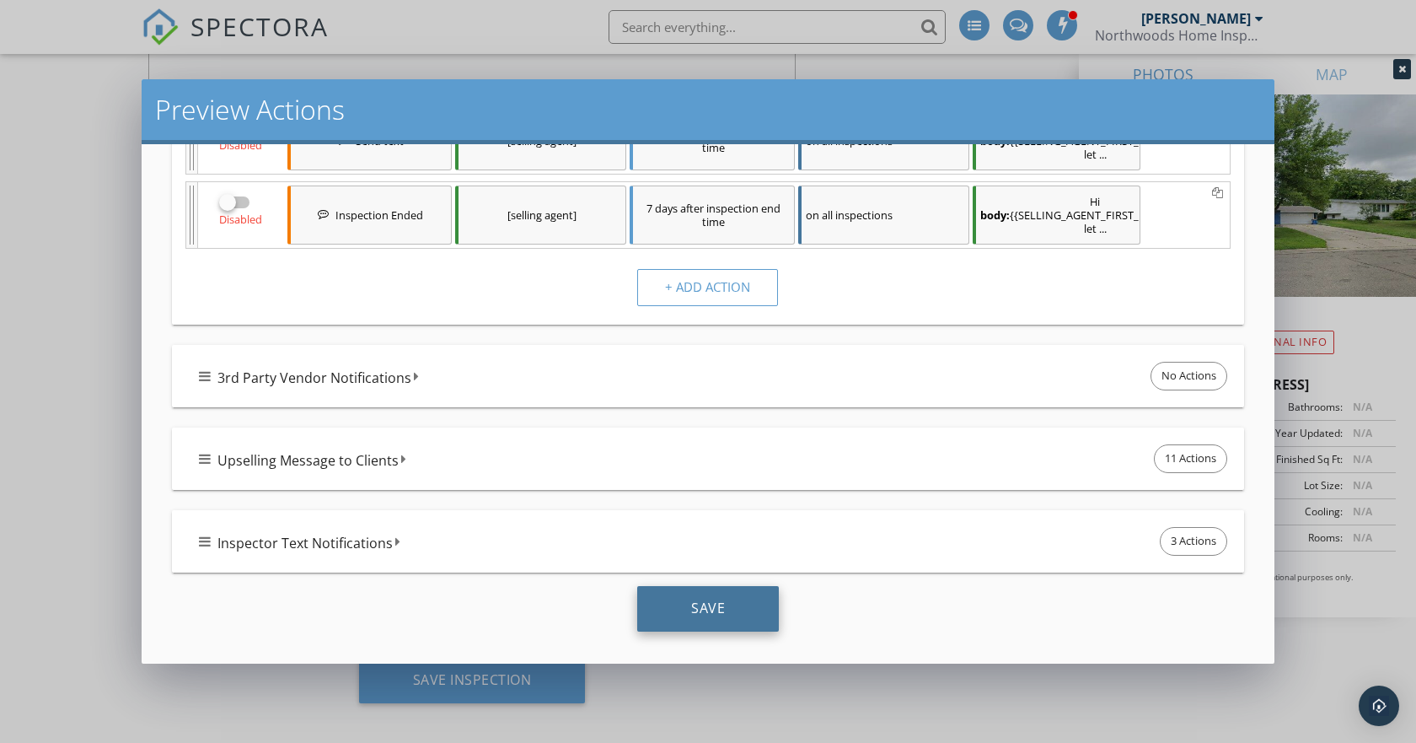
click at [733, 604] on div "Save" at bounding box center [708, 609] width 142 height 46
checkbox input "true"
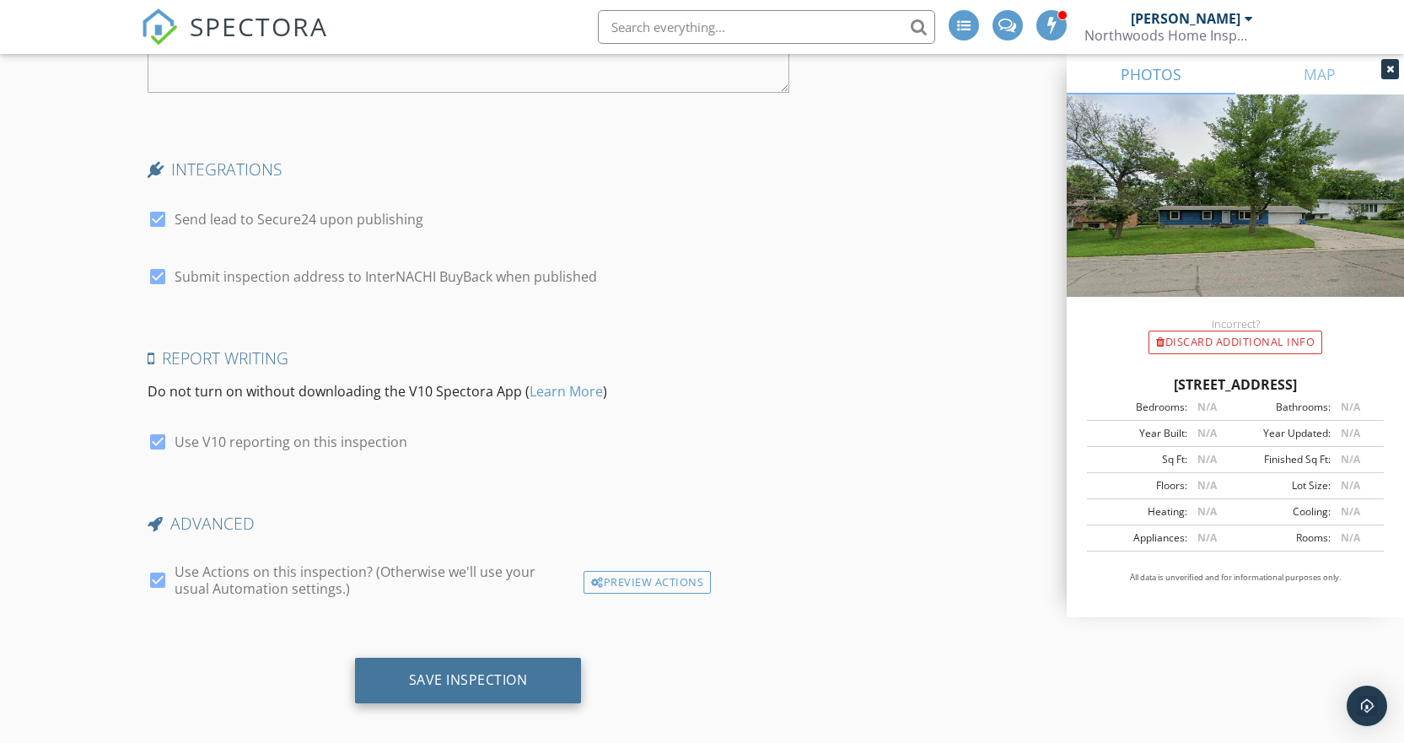
click at [512, 671] on div "Save Inspection" at bounding box center [468, 679] width 119 height 17
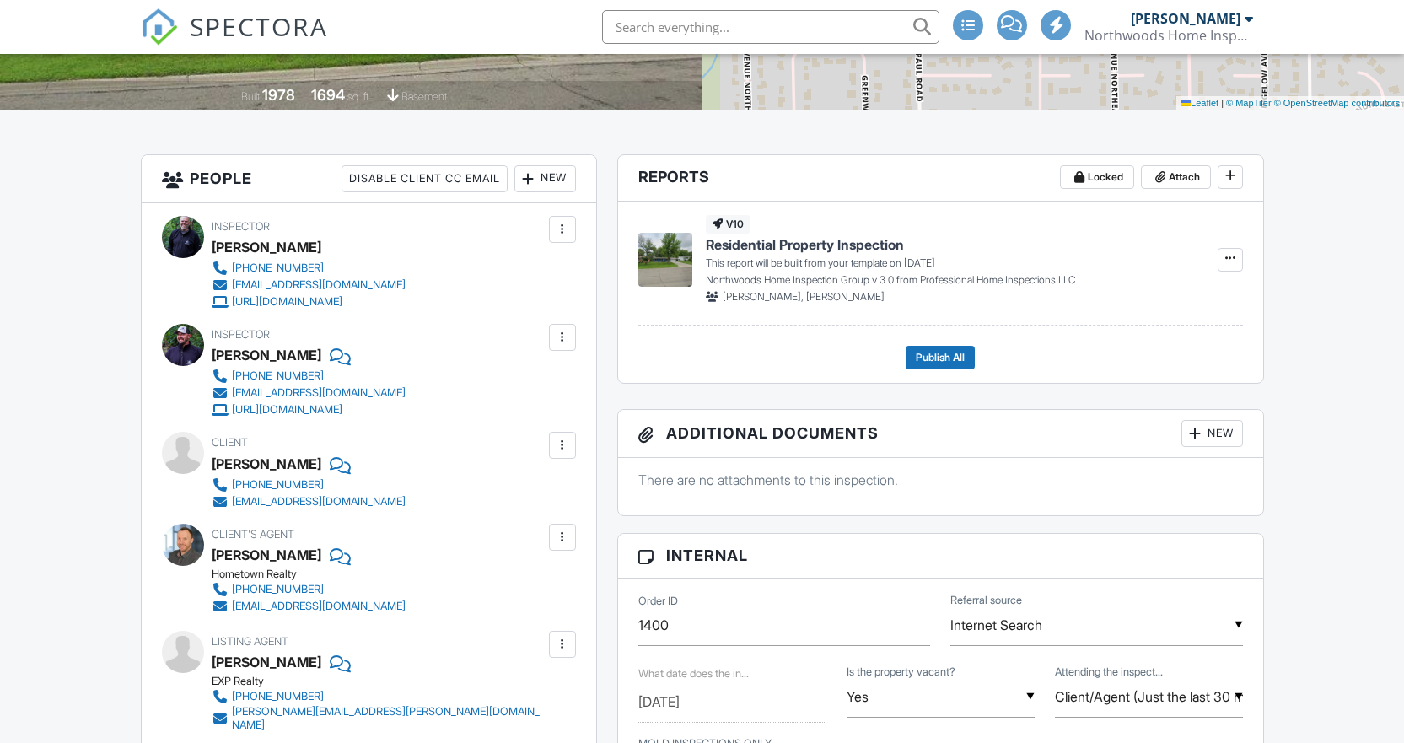
scroll to position [506, 0]
